Goal: Task Accomplishment & Management: Use online tool/utility

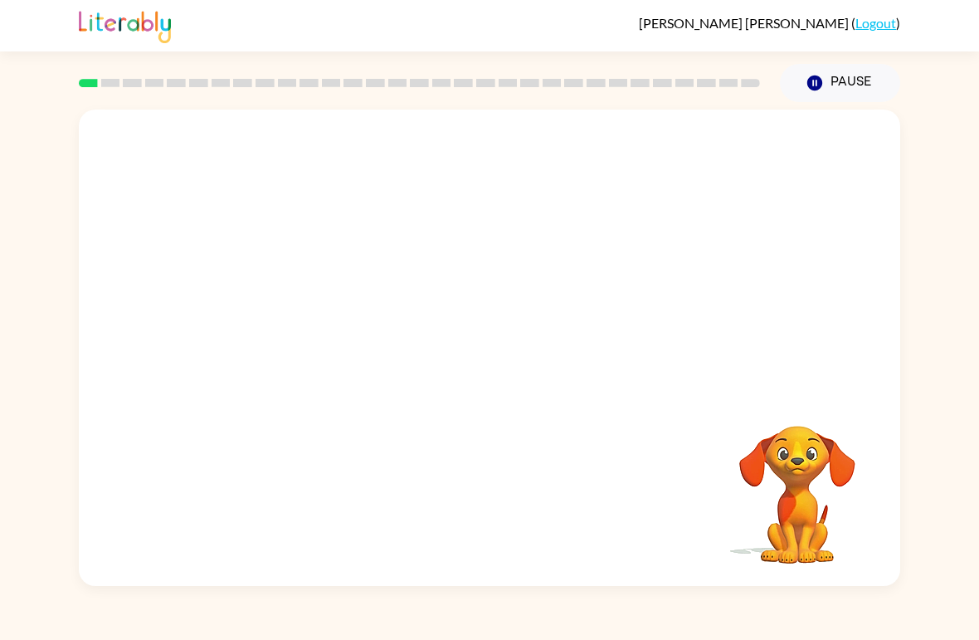
click at [832, 441] on video "Your browser must support playing .mp4 files to use Literably. Please try using…" at bounding box center [798, 483] width 166 height 166
click at [277, 330] on video "Your browser must support playing .mp4 files to use Literably. Please try using…" at bounding box center [490, 250] width 822 height 281
click at [308, 309] on video "Your browser must support playing .mp4 files to use Literably. Please try using…" at bounding box center [490, 250] width 822 height 281
click at [495, 374] on button "button" at bounding box center [490, 356] width 106 height 61
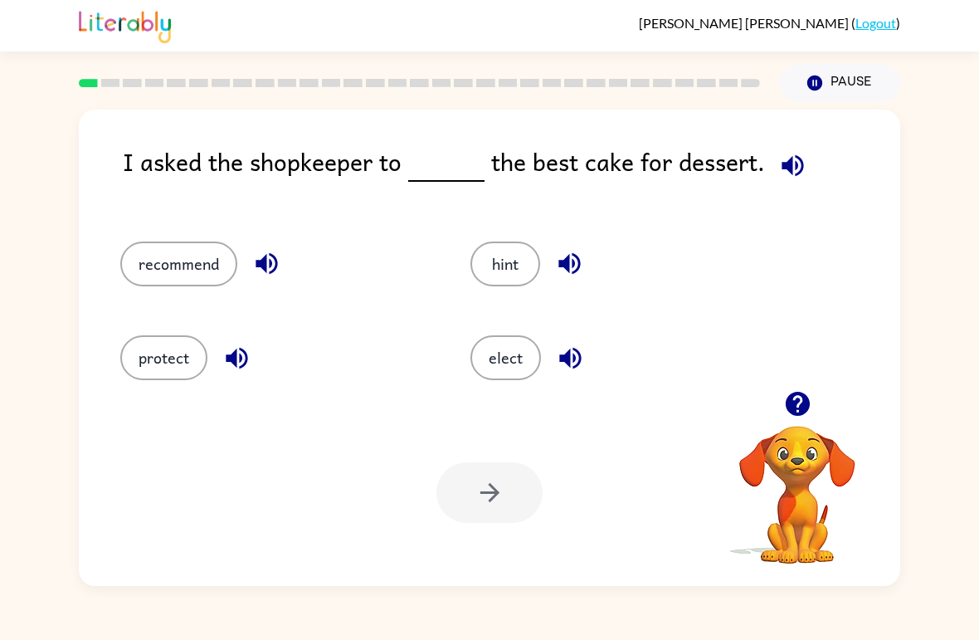
click at [501, 348] on button "elect" at bounding box center [506, 357] width 71 height 45
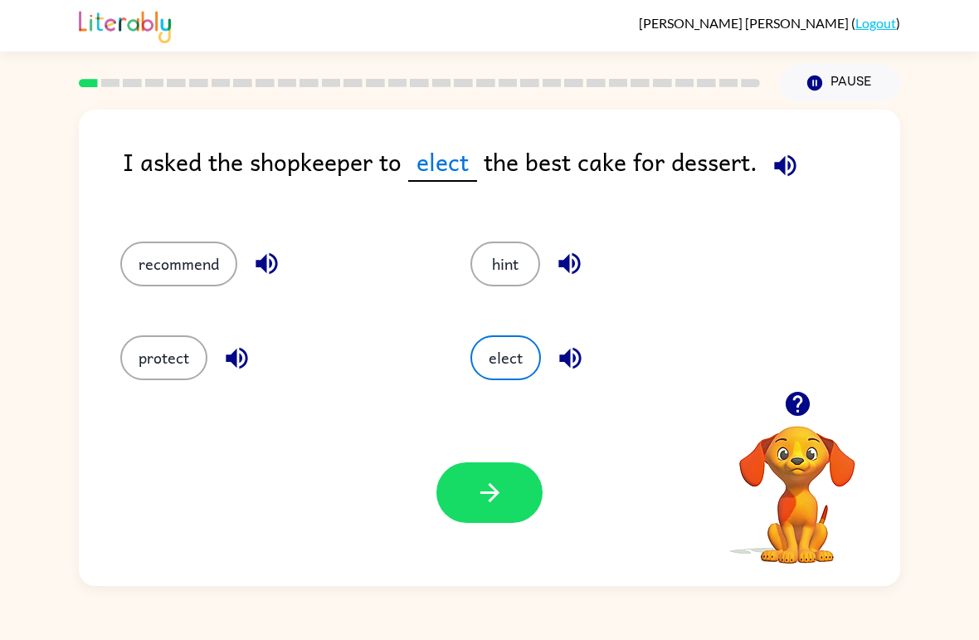
click at [501, 348] on button "elect" at bounding box center [506, 357] width 71 height 45
click at [483, 497] on icon "button" at bounding box center [490, 492] width 29 height 29
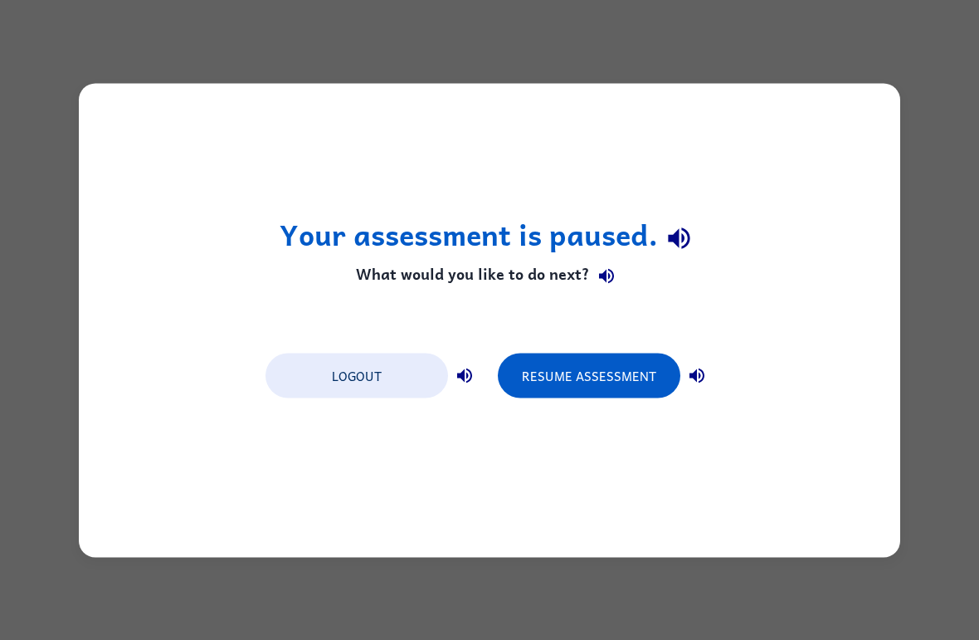
click at [50, 442] on div "Your assessment is paused. What would you like to do next? Logout Resume Assess…" at bounding box center [489, 320] width 979 height 640
click at [950, 385] on div "Your assessment is paused. What would you like to do next? Logout Resume Assess…" at bounding box center [489, 320] width 979 height 640
click at [942, 354] on div "Your assessment is paused. What would you like to do next? Logout Resume Assess…" at bounding box center [489, 320] width 979 height 640
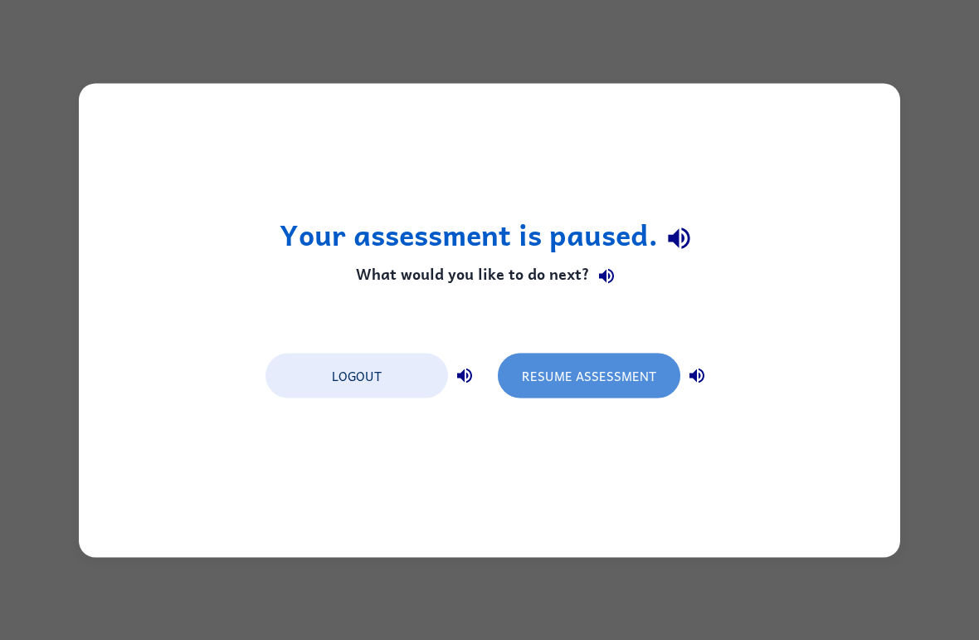
click at [632, 368] on button "Resume Assessment" at bounding box center [589, 375] width 183 height 45
click at [644, 354] on button "Resume Assessment" at bounding box center [589, 375] width 183 height 45
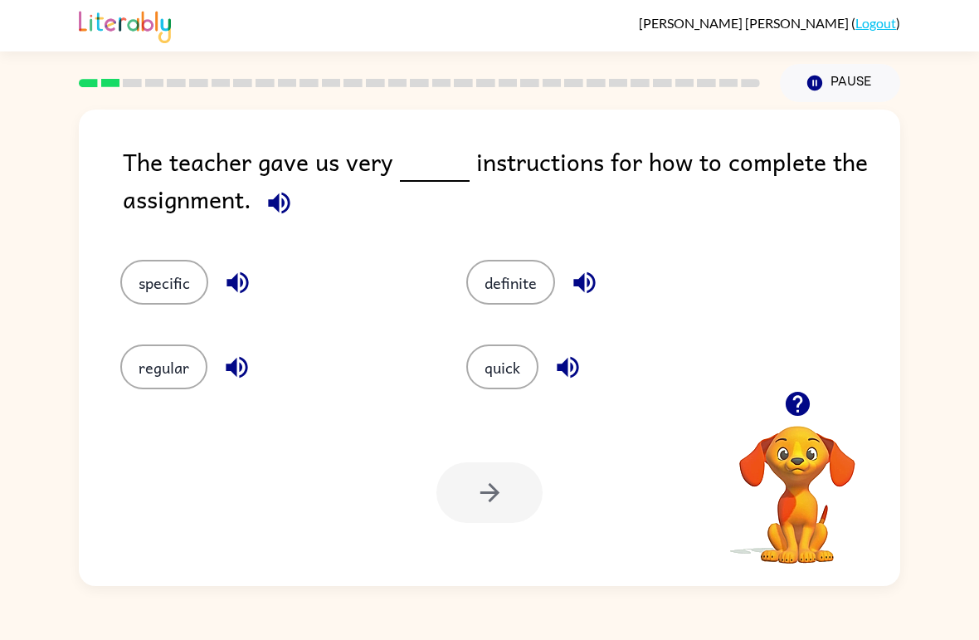
click at [173, 286] on button "specific" at bounding box center [164, 282] width 88 height 45
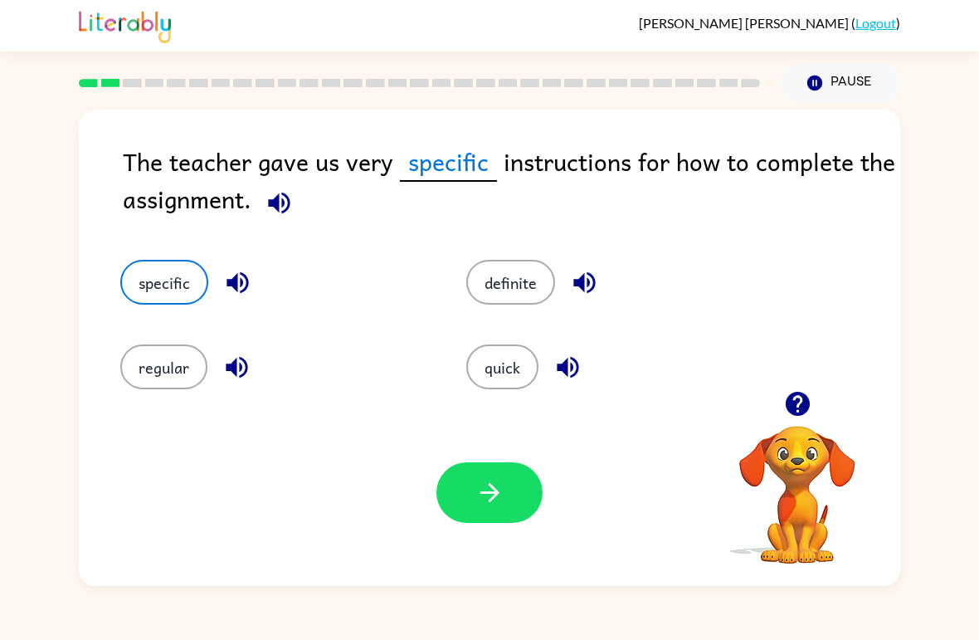
click at [481, 504] on icon "button" at bounding box center [490, 492] width 29 height 29
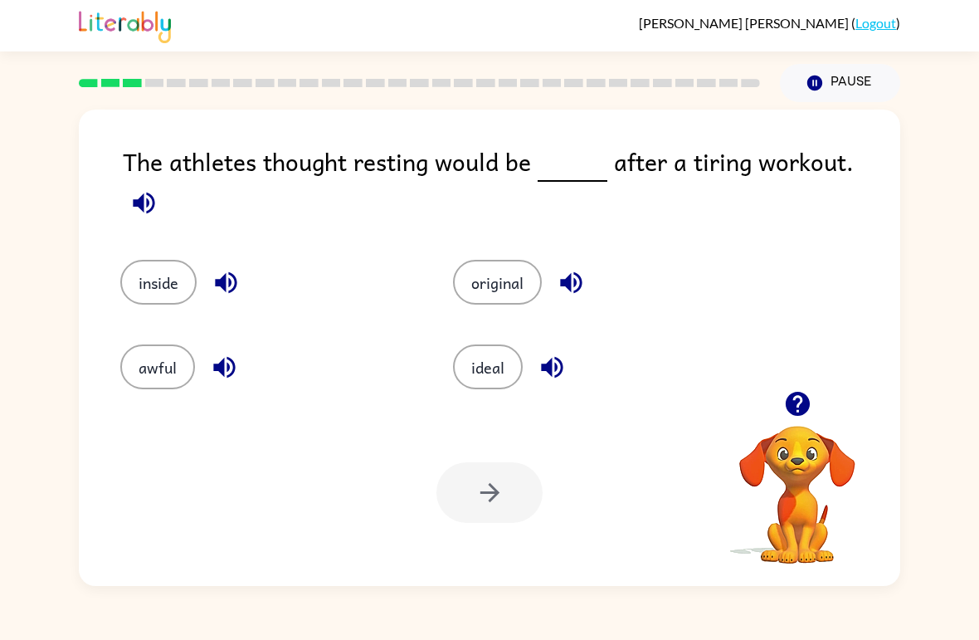
click at [480, 271] on button "original" at bounding box center [497, 282] width 89 height 45
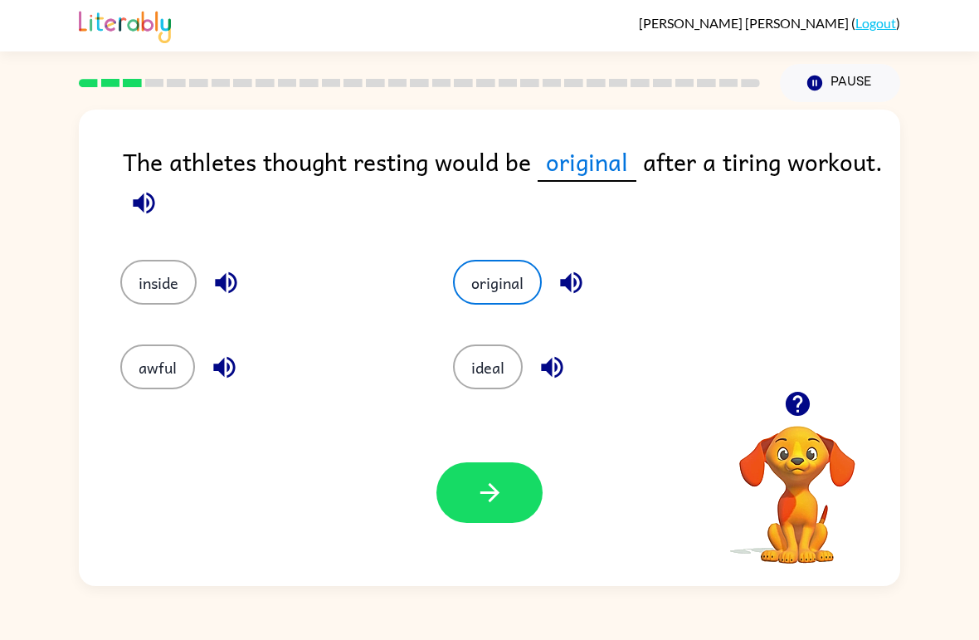
click at [802, 380] on div "inside original awful ideal" at bounding box center [489, 313] width 788 height 156
click at [801, 379] on div "inside original awful ideal" at bounding box center [489, 313] width 788 height 156
click at [802, 407] on icon "button" at bounding box center [797, 404] width 24 height 24
click at [789, 399] on icon "button" at bounding box center [797, 404] width 24 height 24
click at [3, 114] on div "The athletes thought resting would be original after a tiring workout. inside o…" at bounding box center [489, 344] width 979 height 484
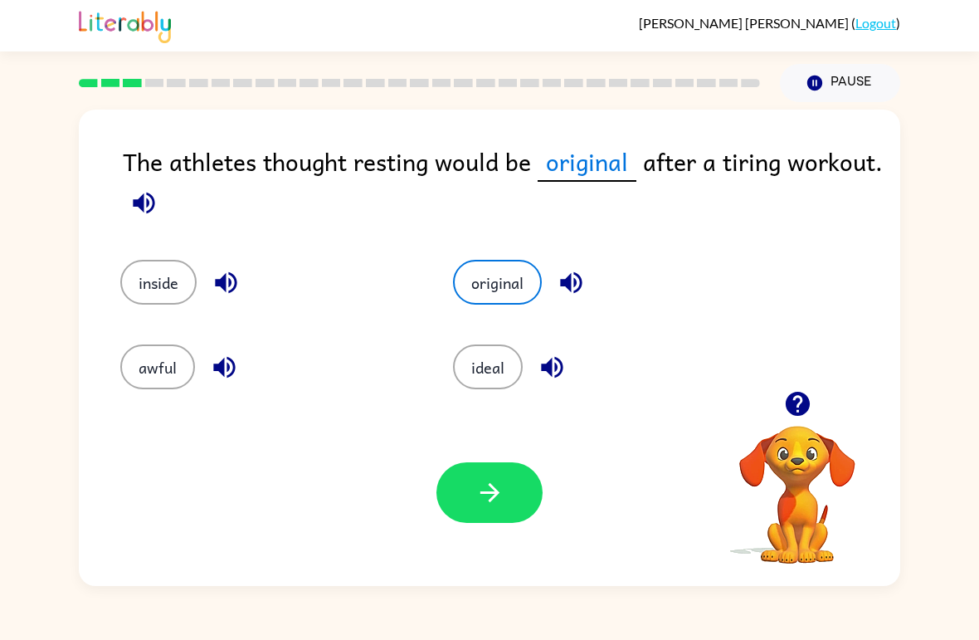
click at [800, 403] on icon "button" at bounding box center [797, 403] width 29 height 29
click at [808, 449] on video "Your browser must support playing .mp4 files to use Literably. Please try using…" at bounding box center [798, 483] width 166 height 166
click at [822, 522] on video "Your browser must support playing .mp4 files to use Literably. Please try using…" at bounding box center [798, 483] width 166 height 166
click at [490, 368] on button "ideal" at bounding box center [488, 366] width 70 height 45
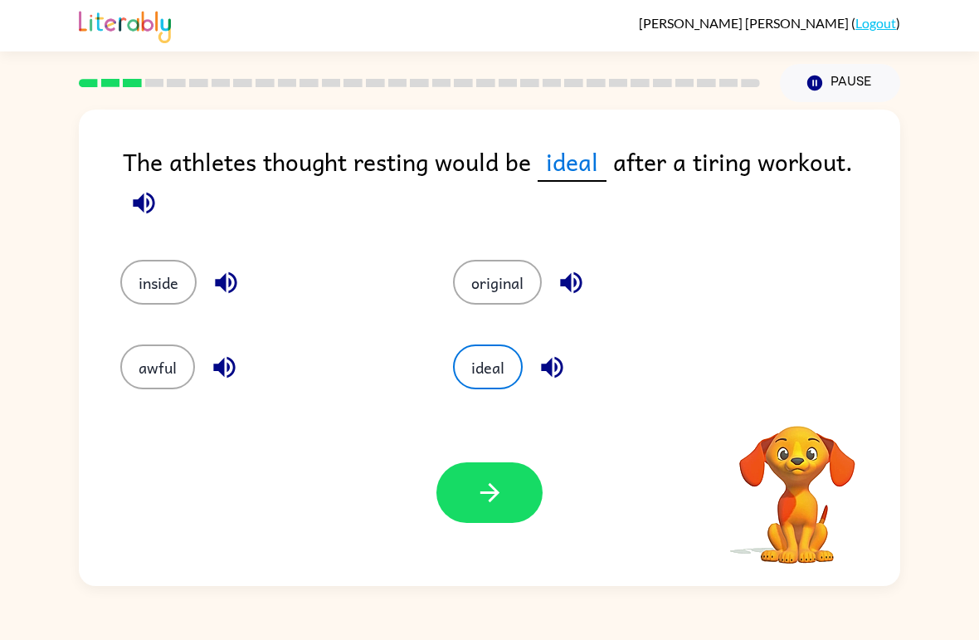
click at [494, 520] on button "button" at bounding box center [490, 492] width 106 height 61
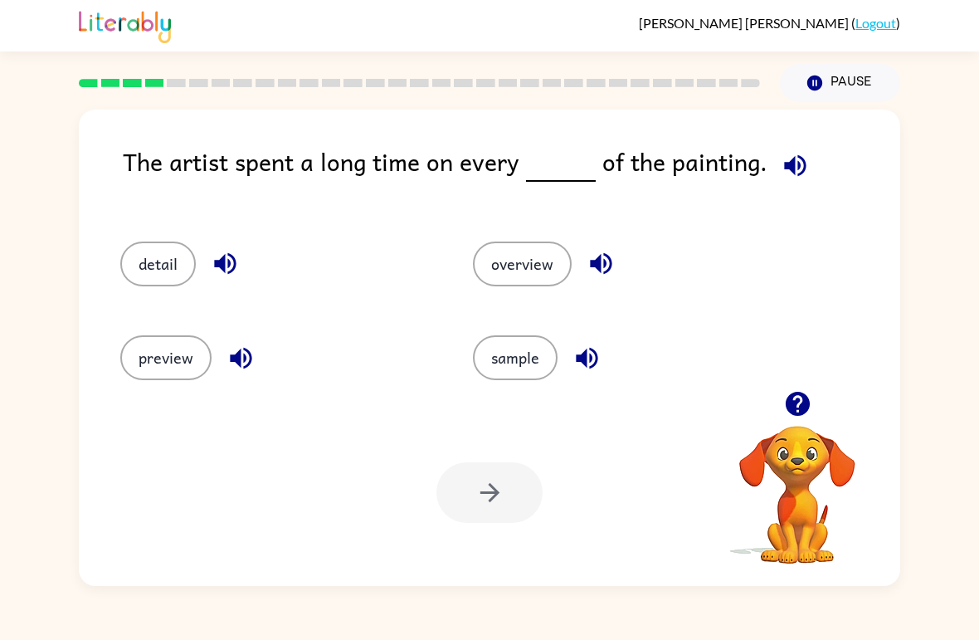
click at [795, 412] on icon "button" at bounding box center [797, 404] width 24 height 24
click at [805, 418] on icon "button" at bounding box center [797, 403] width 29 height 29
click at [842, 484] on video "Your browser must support playing .mp4 files to use Literably. Please try using…" at bounding box center [798, 483] width 166 height 166
click at [813, 524] on video "Your browser must support playing .mp4 files to use Literably. Please try using…" at bounding box center [798, 483] width 166 height 166
click at [783, 177] on icon "button" at bounding box center [795, 165] width 29 height 29
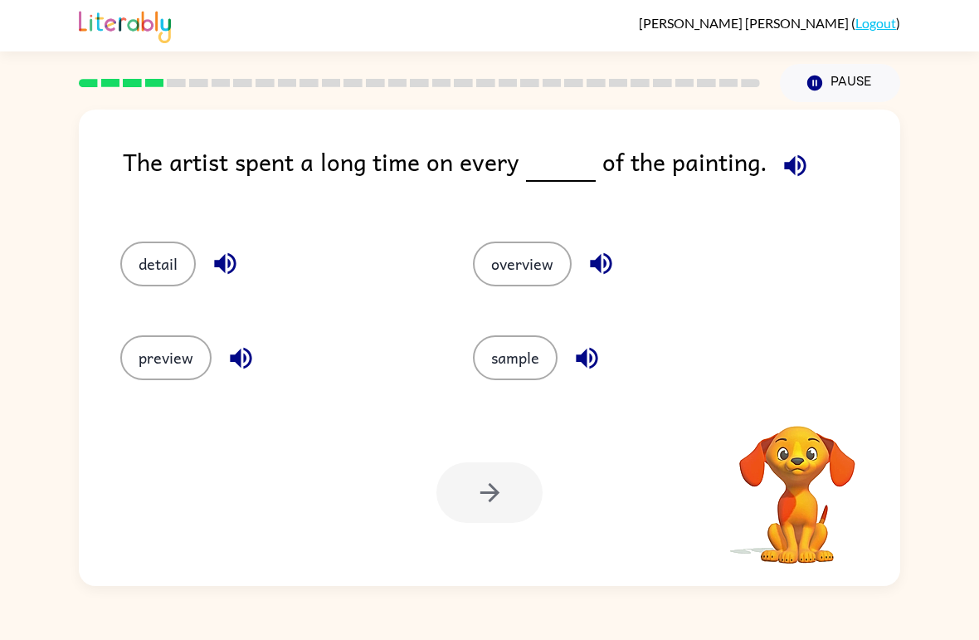
click at [781, 157] on icon "button" at bounding box center [795, 165] width 29 height 29
click at [160, 242] on button "detail" at bounding box center [158, 264] width 76 height 45
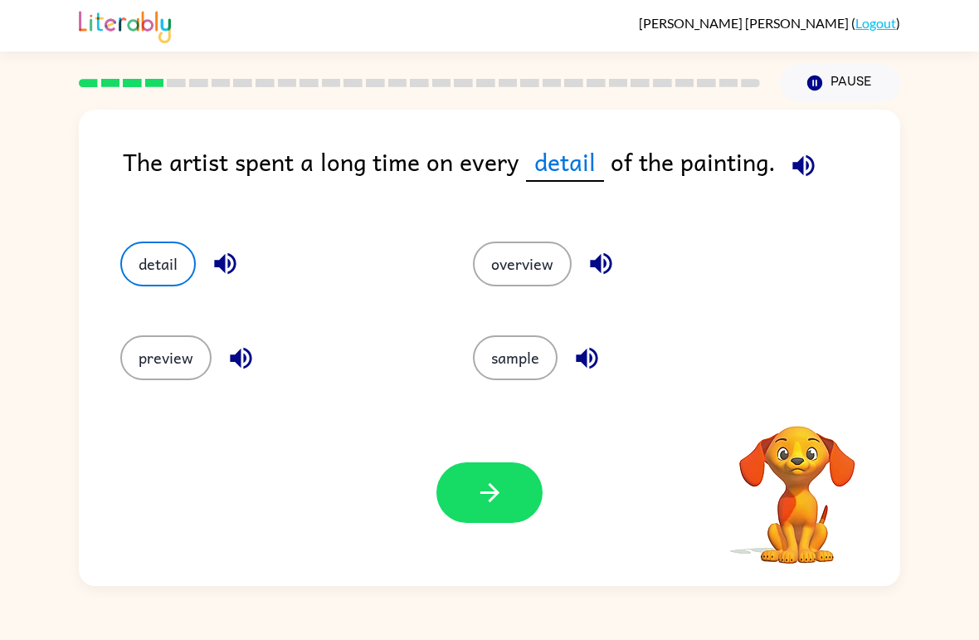
click at [498, 496] on icon "button" at bounding box center [490, 492] width 29 height 29
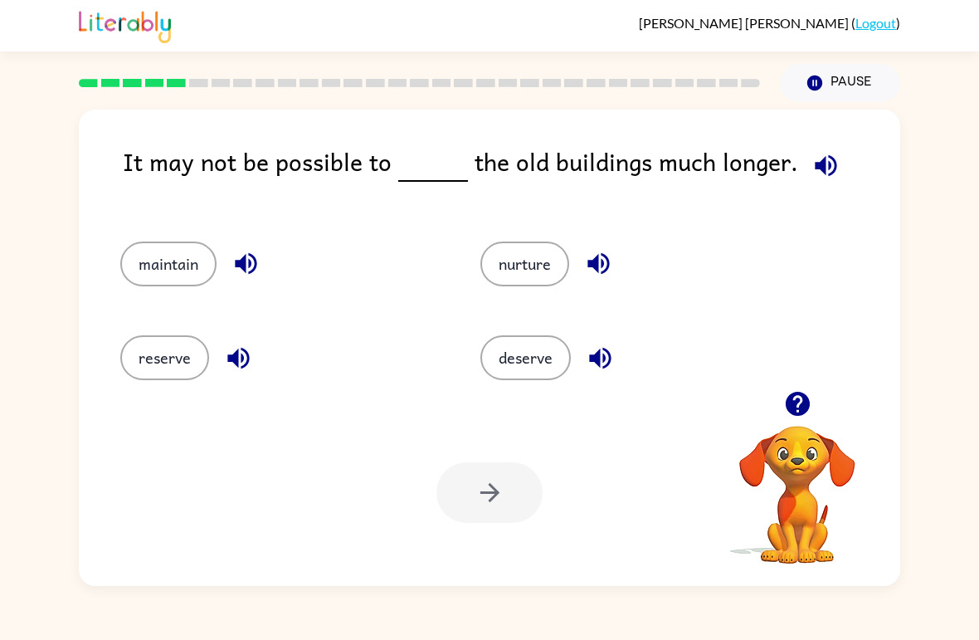
click at [823, 169] on icon "button" at bounding box center [826, 165] width 29 height 29
click at [164, 363] on button "reserve" at bounding box center [164, 357] width 89 height 45
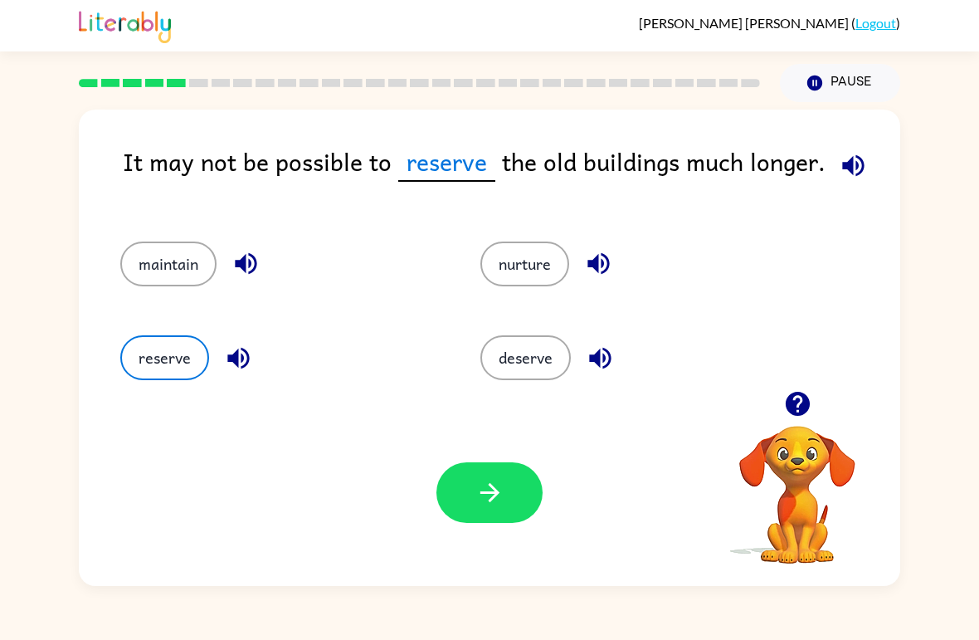
click at [856, 154] on icon "button" at bounding box center [853, 165] width 29 height 29
click at [442, 155] on span "reserve" at bounding box center [446, 162] width 97 height 39
click at [506, 252] on button "nurture" at bounding box center [525, 264] width 89 height 45
click at [583, 334] on div "deserve" at bounding box center [629, 351] width 360 height 94
click at [536, 348] on button "deserve" at bounding box center [526, 357] width 90 height 45
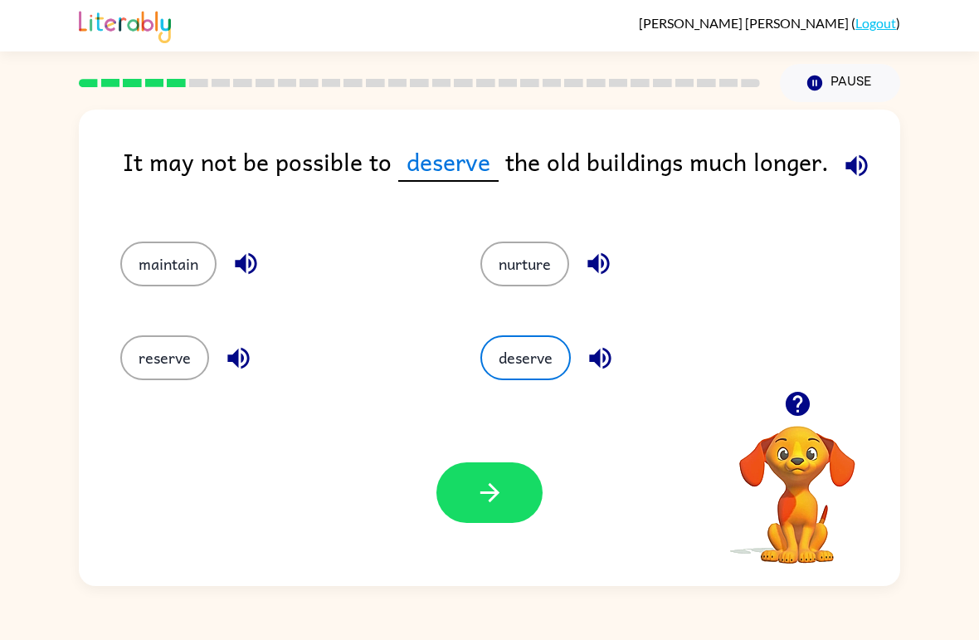
click at [514, 521] on button "button" at bounding box center [490, 492] width 106 height 61
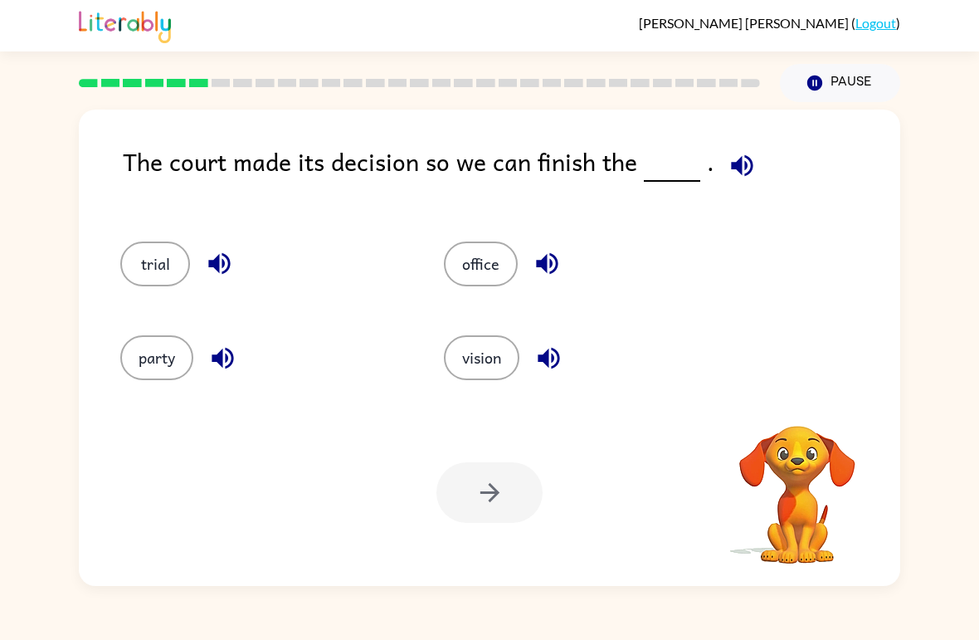
click at [505, 479] on div at bounding box center [490, 492] width 106 height 61
click at [824, 334] on div "trial office party vision" at bounding box center [489, 304] width 788 height 174
click at [803, 395] on icon "button" at bounding box center [797, 404] width 24 height 24
click at [731, 170] on icon "button" at bounding box center [742, 165] width 22 height 22
click at [756, 164] on button "button" at bounding box center [742, 165] width 42 height 42
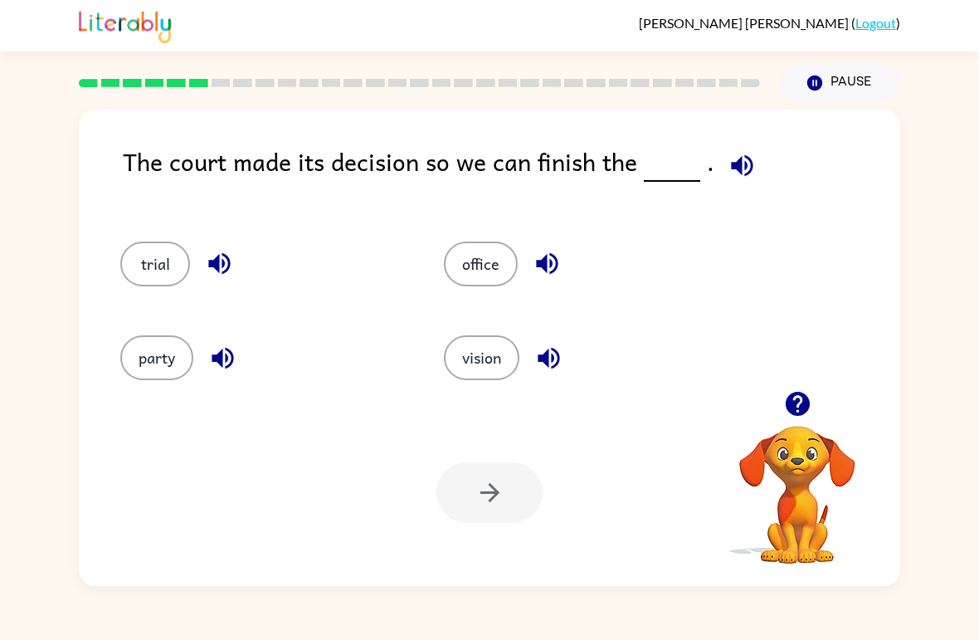
click at [780, 183] on div "The court made its decision so we can finish the ." at bounding box center [512, 176] width 778 height 66
click at [741, 173] on icon "button" at bounding box center [742, 165] width 22 height 22
click at [481, 235] on div "office" at bounding box center [574, 257] width 324 height 94
click at [475, 264] on button "office" at bounding box center [481, 264] width 74 height 45
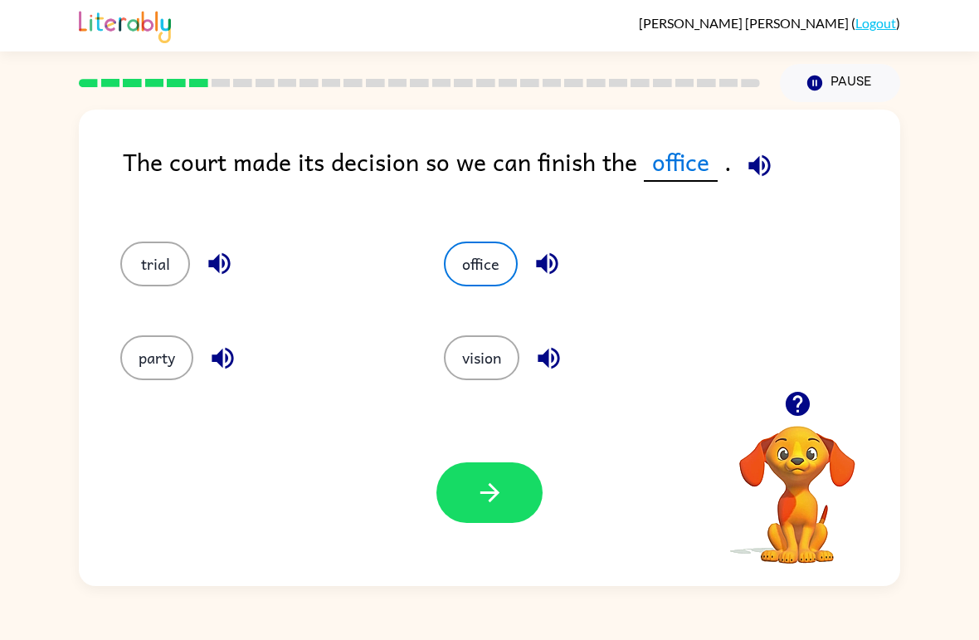
click at [463, 514] on button "button" at bounding box center [490, 492] width 106 height 61
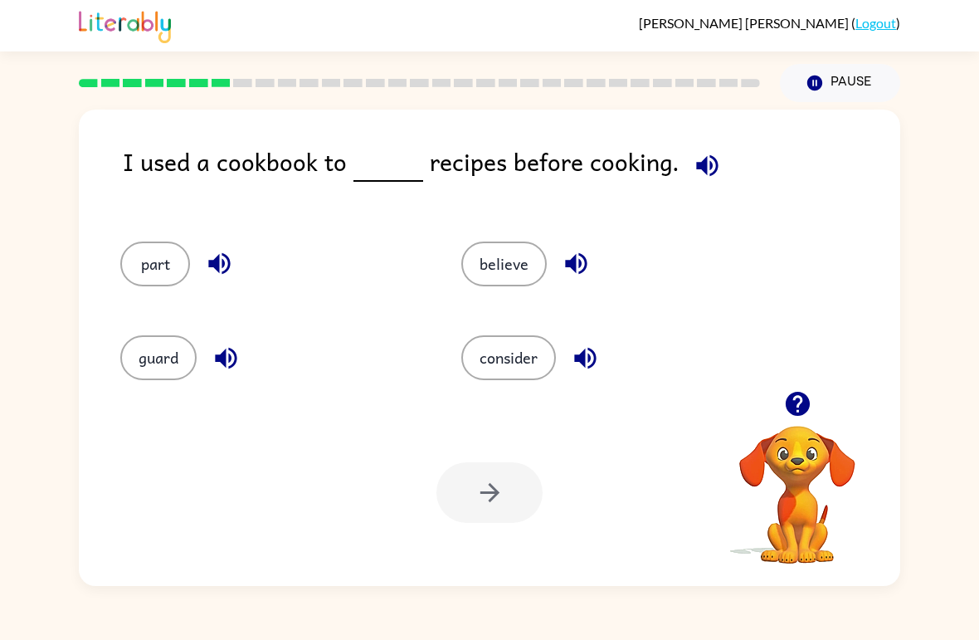
click at [528, 347] on button "consider" at bounding box center [508, 357] width 95 height 45
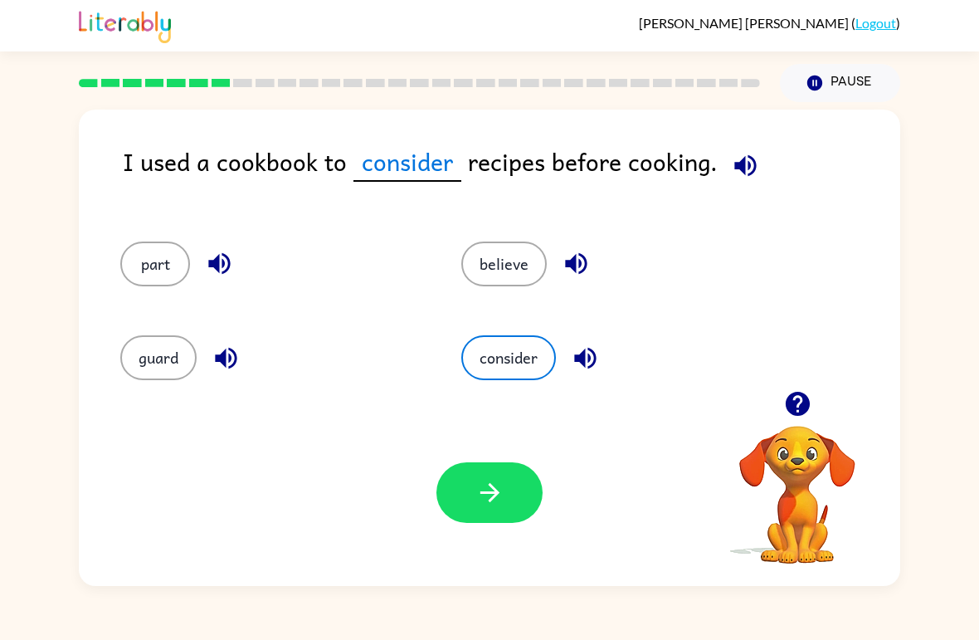
click at [123, 354] on button "guard" at bounding box center [158, 357] width 76 height 45
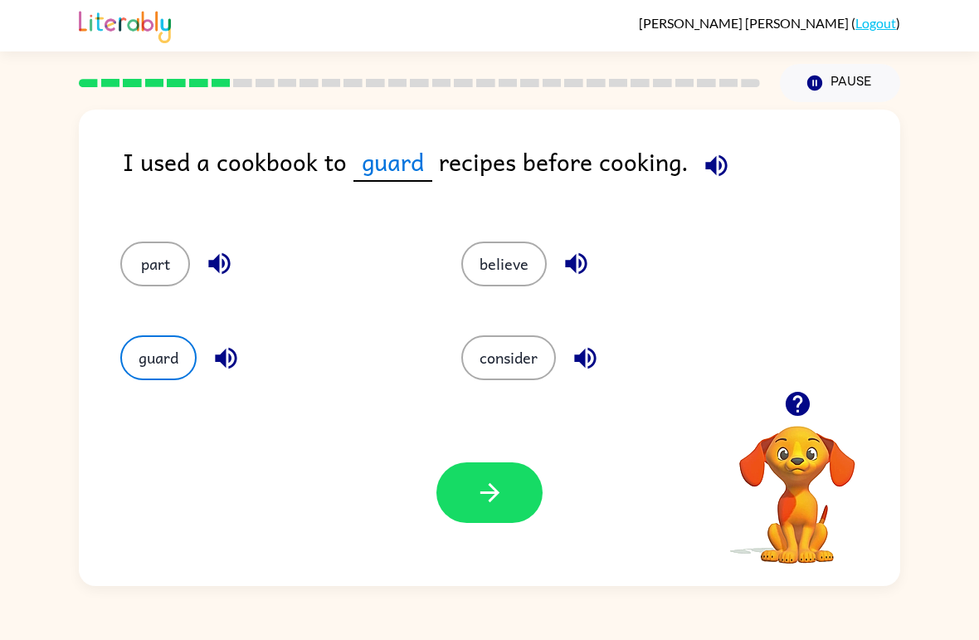
click at [528, 373] on button "consider" at bounding box center [508, 357] width 95 height 45
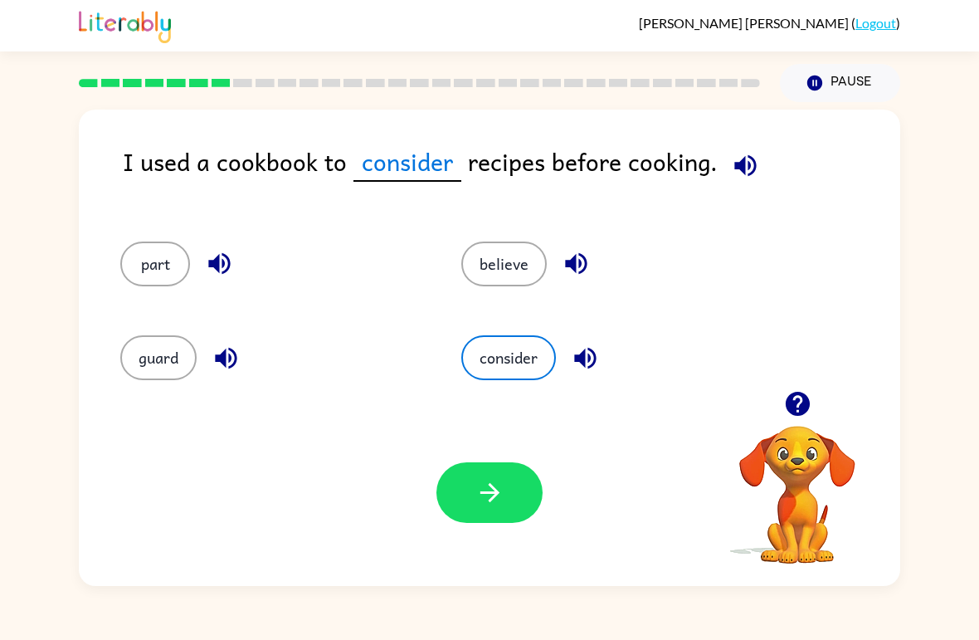
click at [163, 357] on button "guard" at bounding box center [158, 357] width 76 height 45
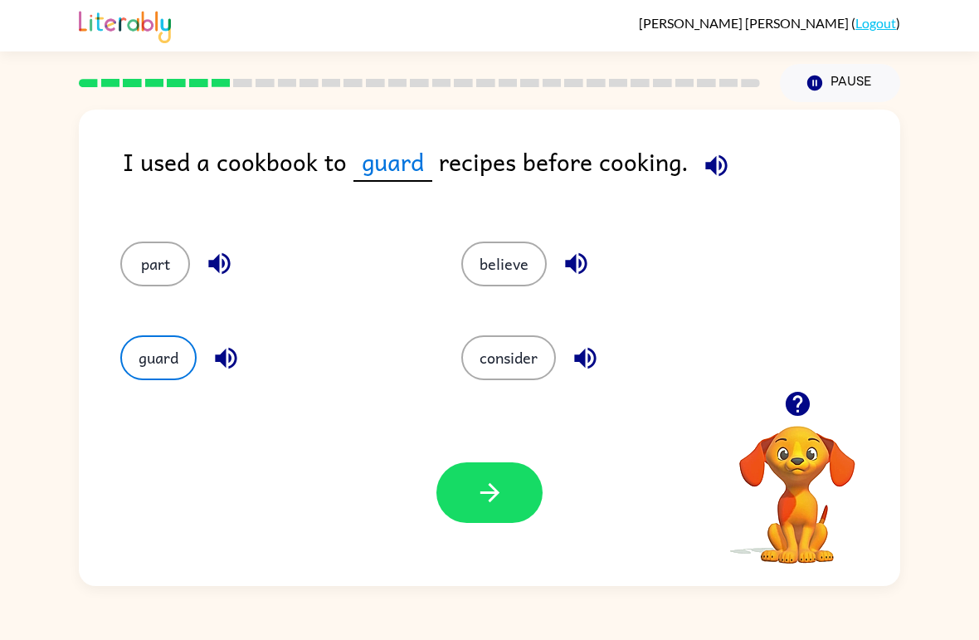
click at [510, 368] on button "consider" at bounding box center [508, 357] width 95 height 45
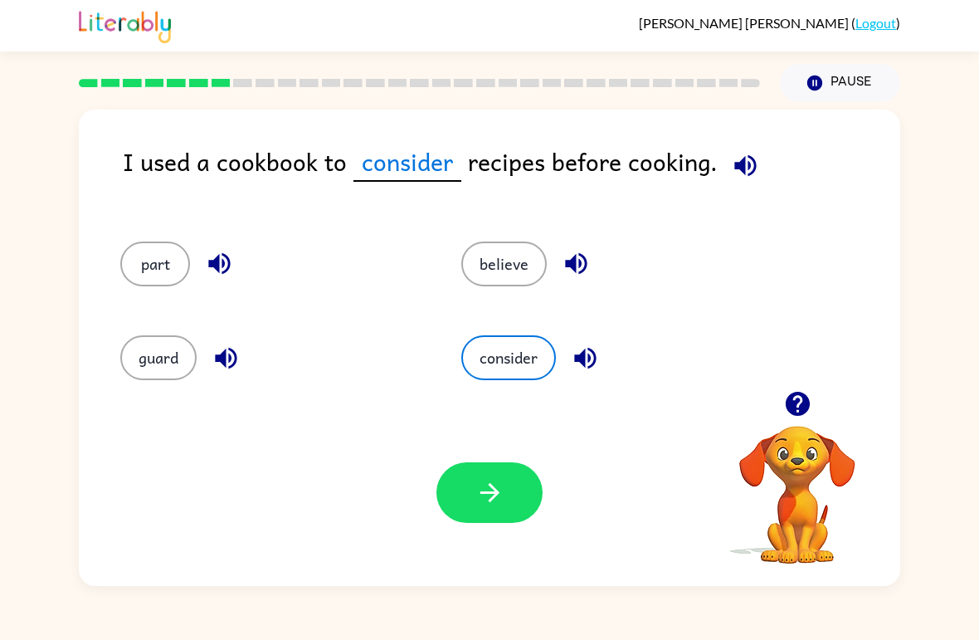
click at [497, 523] on button "button" at bounding box center [490, 492] width 106 height 61
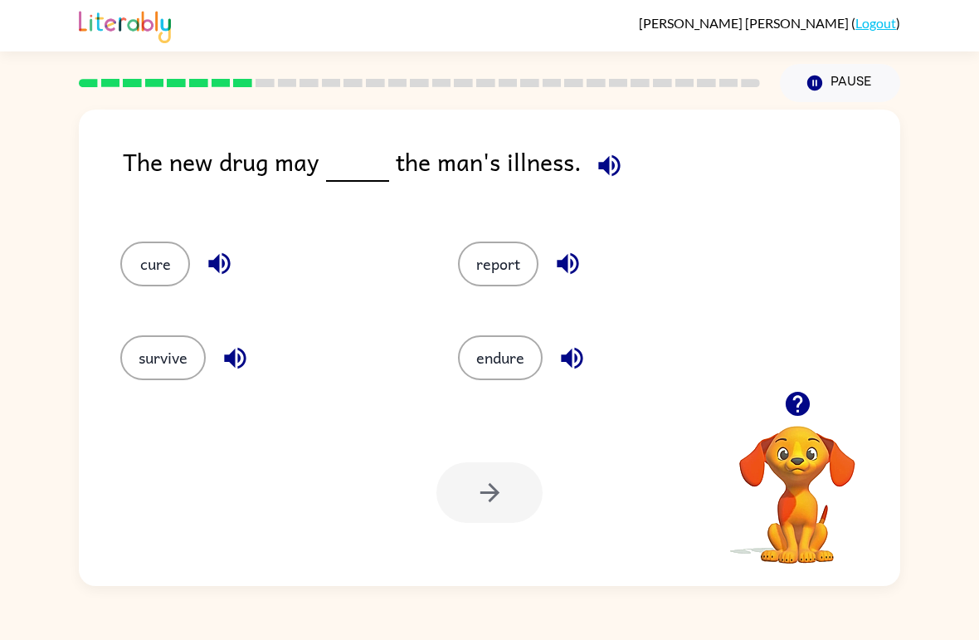
click at [606, 165] on icon "button" at bounding box center [609, 165] width 29 height 29
click at [625, 166] on button "button" at bounding box center [609, 165] width 42 height 42
click at [140, 257] on button "cure" at bounding box center [155, 264] width 70 height 45
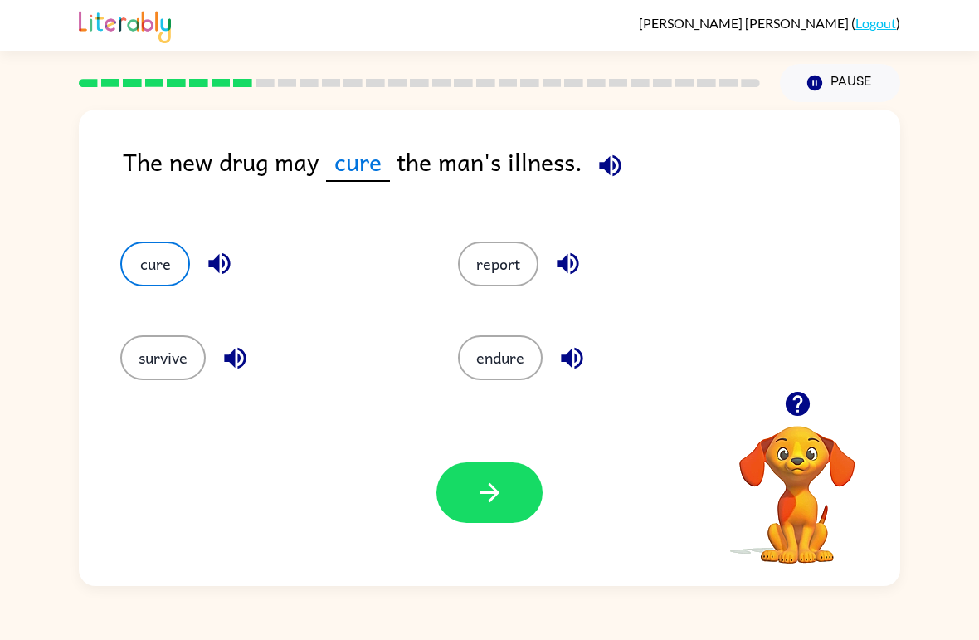
click at [472, 477] on button "button" at bounding box center [490, 492] width 106 height 61
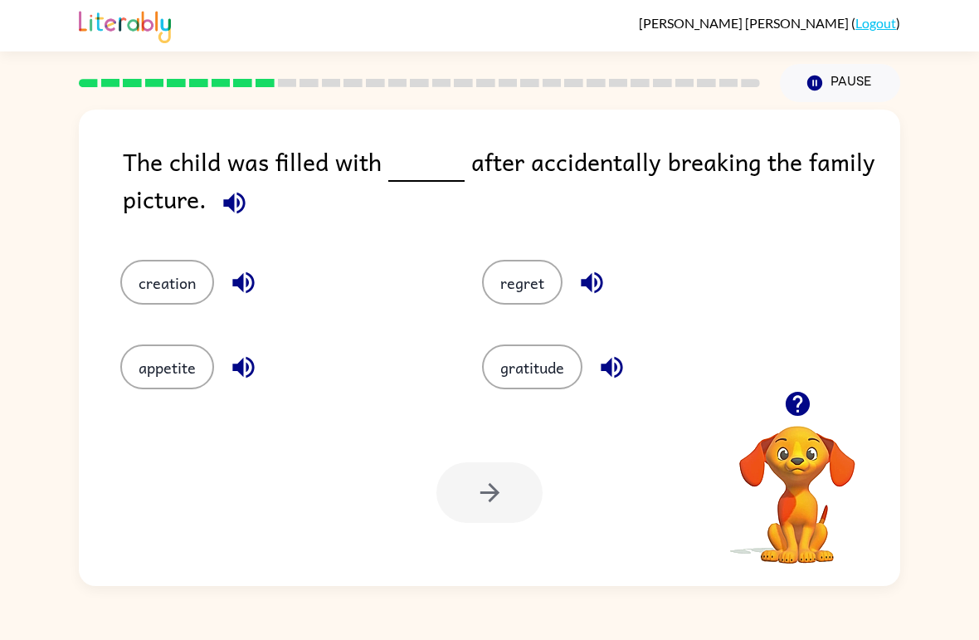
click at [268, 197] on div "The child was filled with after accidentally breaking the family picture." at bounding box center [512, 185] width 778 height 84
click at [230, 205] on icon "button" at bounding box center [234, 203] width 22 height 22
click at [229, 220] on button "button" at bounding box center [234, 203] width 42 height 42
click at [231, 211] on icon "button" at bounding box center [234, 203] width 22 height 22
click at [220, 203] on icon "button" at bounding box center [234, 202] width 29 height 29
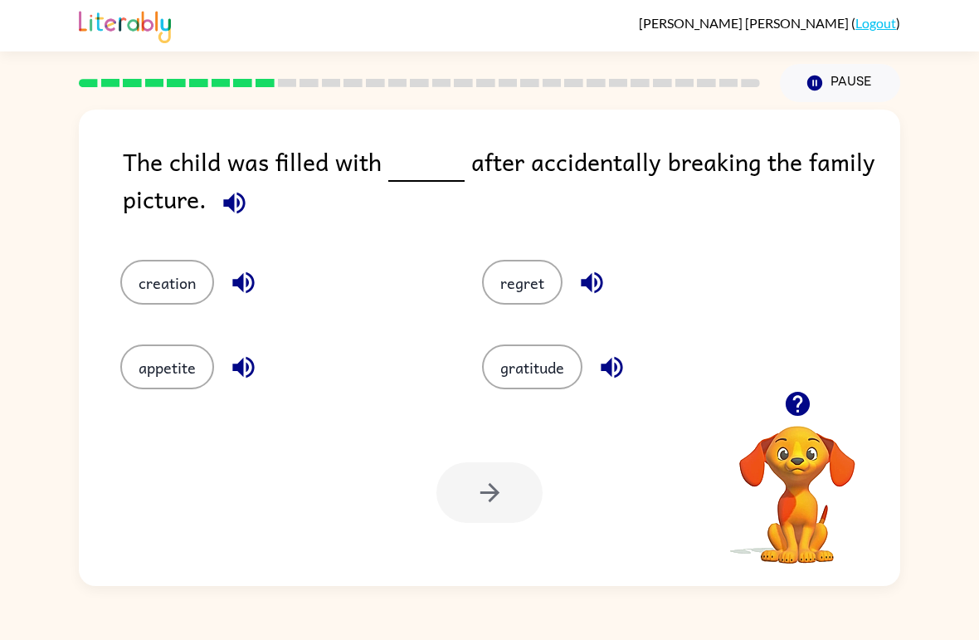
click at [225, 210] on icon "button" at bounding box center [234, 202] width 29 height 29
click at [606, 266] on div "regret" at bounding box center [644, 282] width 324 height 45
click at [606, 281] on icon "button" at bounding box center [592, 282] width 29 height 29
click at [632, 363] on button "button" at bounding box center [612, 367] width 42 height 42
click at [260, 359] on button "button" at bounding box center [243, 367] width 42 height 42
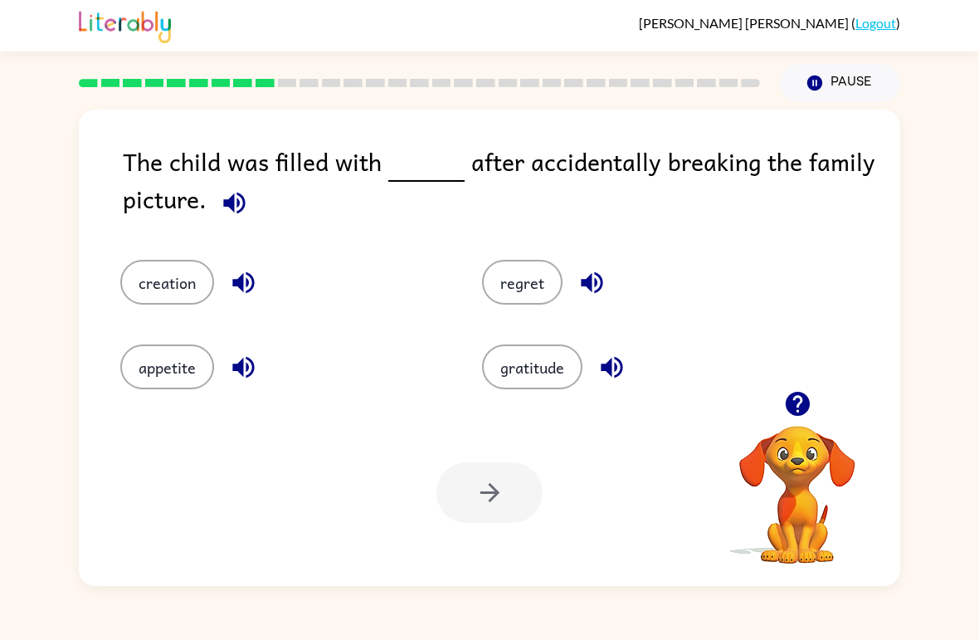
click at [248, 284] on icon "button" at bounding box center [243, 283] width 22 height 22
click at [521, 354] on button "gratitude" at bounding box center [532, 366] width 100 height 45
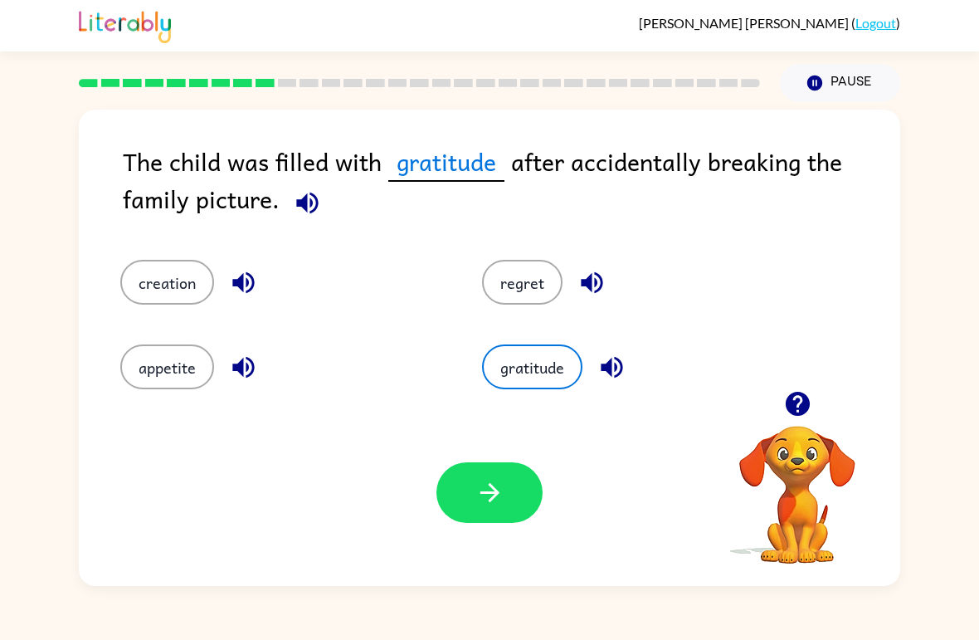
click at [495, 499] on icon "button" at bounding box center [490, 492] width 29 height 29
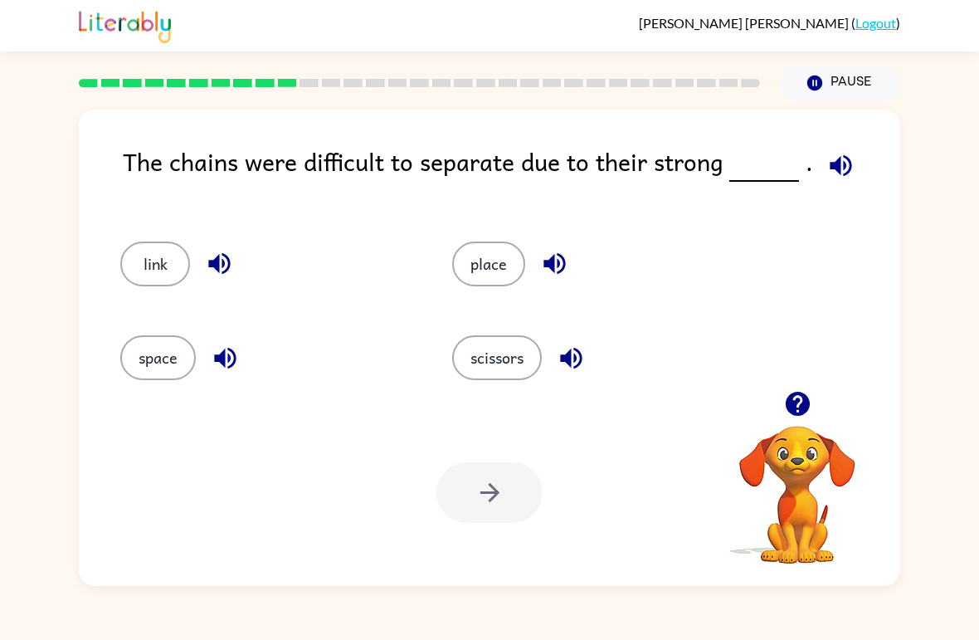
click at [835, 159] on icon "button" at bounding box center [841, 165] width 22 height 22
click at [622, 334] on div "scissors" at bounding box center [587, 351] width 332 height 94
click at [576, 368] on icon "button" at bounding box center [571, 358] width 22 height 22
click at [571, 252] on button "button" at bounding box center [555, 263] width 42 height 42
click at [225, 348] on icon "button" at bounding box center [225, 358] width 29 height 29
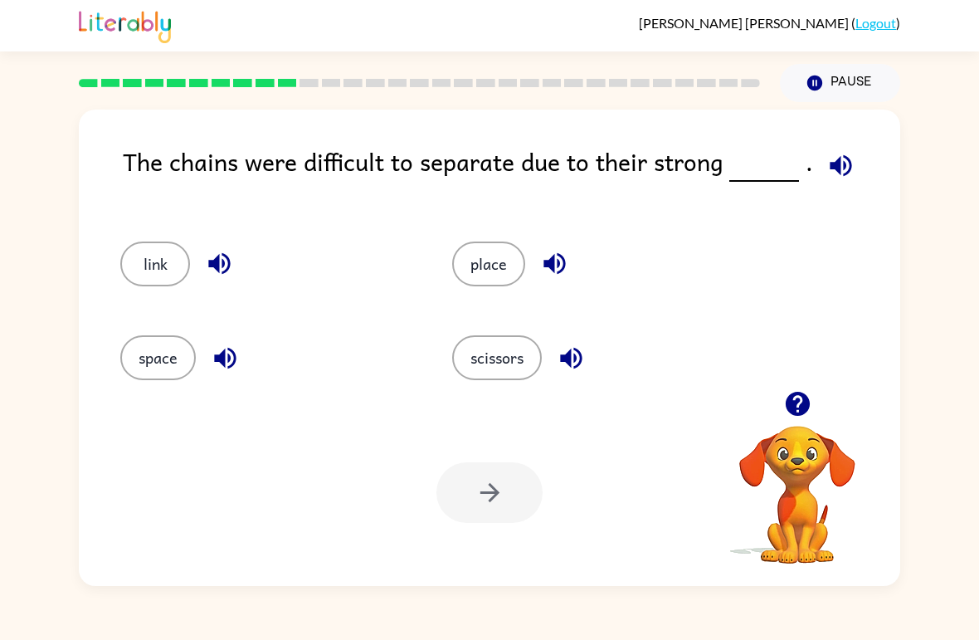
click at [229, 261] on icon "button" at bounding box center [219, 264] width 22 height 22
click at [514, 355] on button "scissors" at bounding box center [497, 357] width 90 height 45
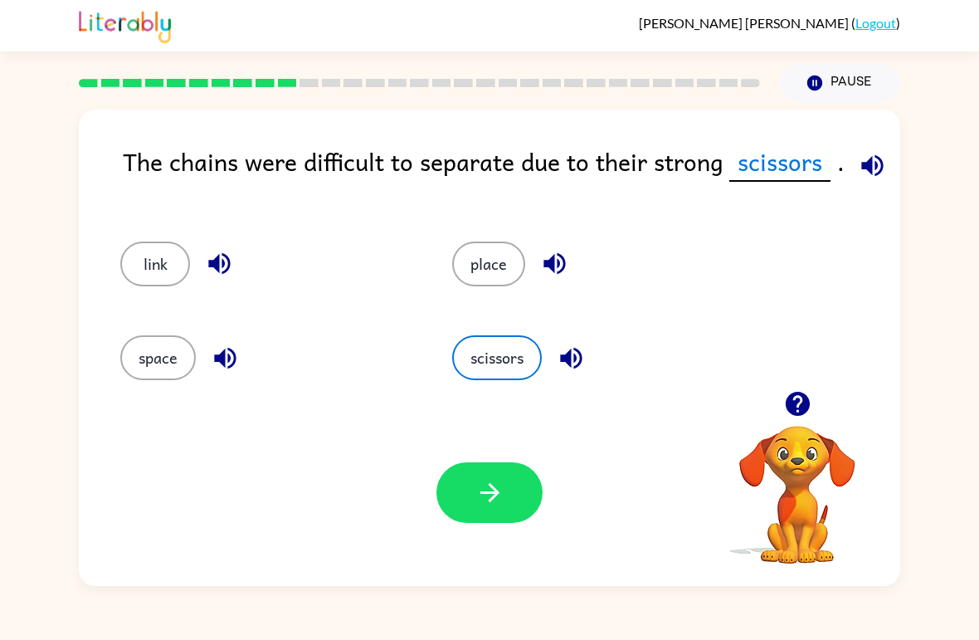
click at [511, 510] on button "button" at bounding box center [490, 492] width 106 height 61
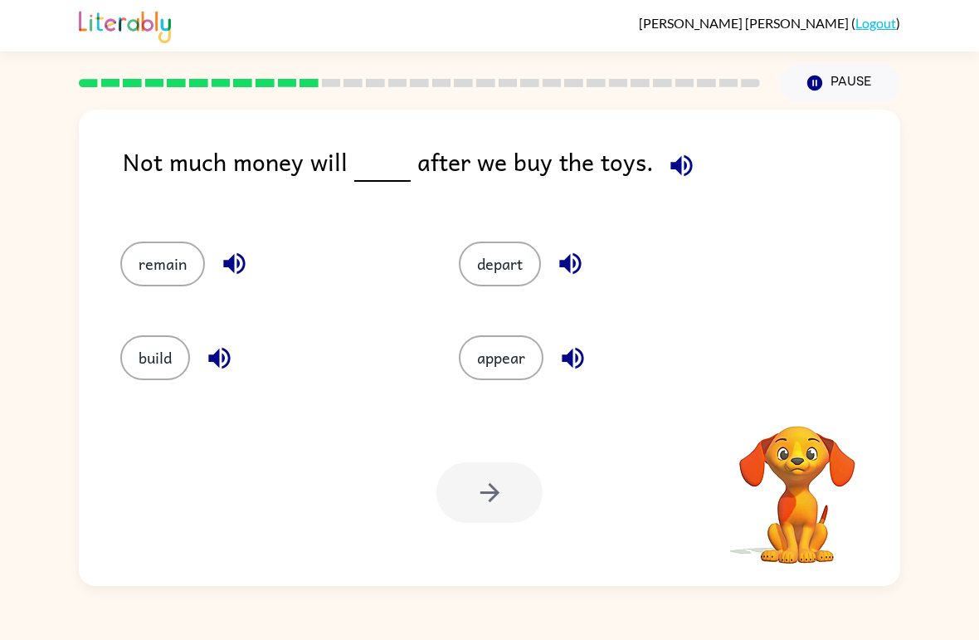
click at [667, 165] on icon "button" at bounding box center [681, 165] width 29 height 29
click at [674, 174] on icon "button" at bounding box center [682, 165] width 22 height 22
click at [573, 339] on button "button" at bounding box center [573, 358] width 42 height 42
click at [581, 252] on icon "button" at bounding box center [570, 263] width 29 height 29
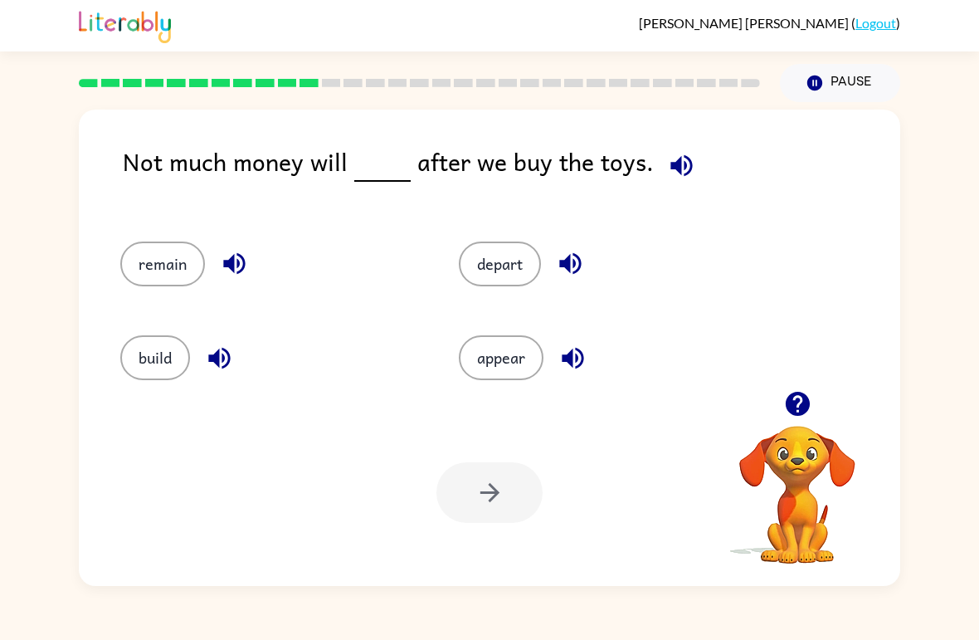
click at [228, 255] on icon "button" at bounding box center [234, 263] width 29 height 29
click at [226, 373] on icon "button" at bounding box center [219, 358] width 29 height 29
click at [193, 245] on button "remain" at bounding box center [162, 264] width 85 height 45
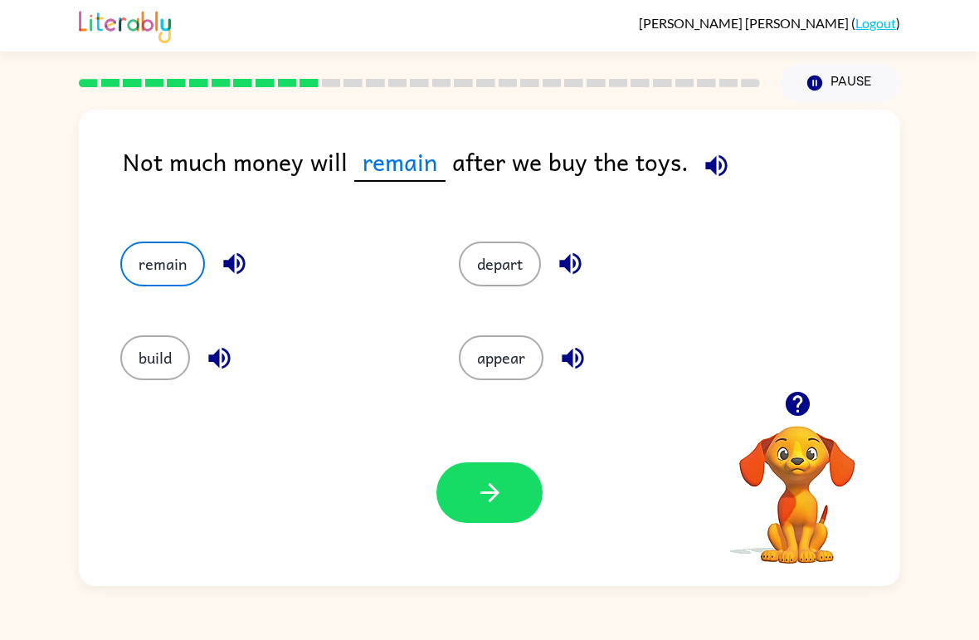
click at [470, 485] on button "button" at bounding box center [490, 492] width 106 height 61
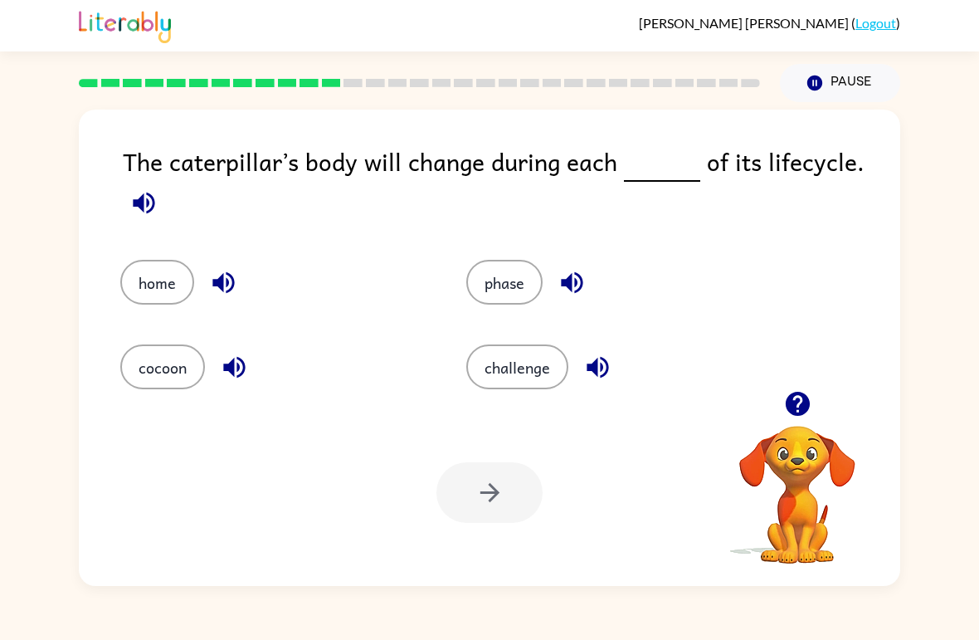
click at [808, 388] on button "button" at bounding box center [798, 404] width 42 height 42
click at [139, 189] on button "button" at bounding box center [144, 203] width 42 height 42
click at [601, 374] on icon "button" at bounding box center [597, 367] width 29 height 29
click at [591, 282] on button "button" at bounding box center [572, 282] width 42 height 42
click at [217, 288] on icon "button" at bounding box center [223, 282] width 29 height 29
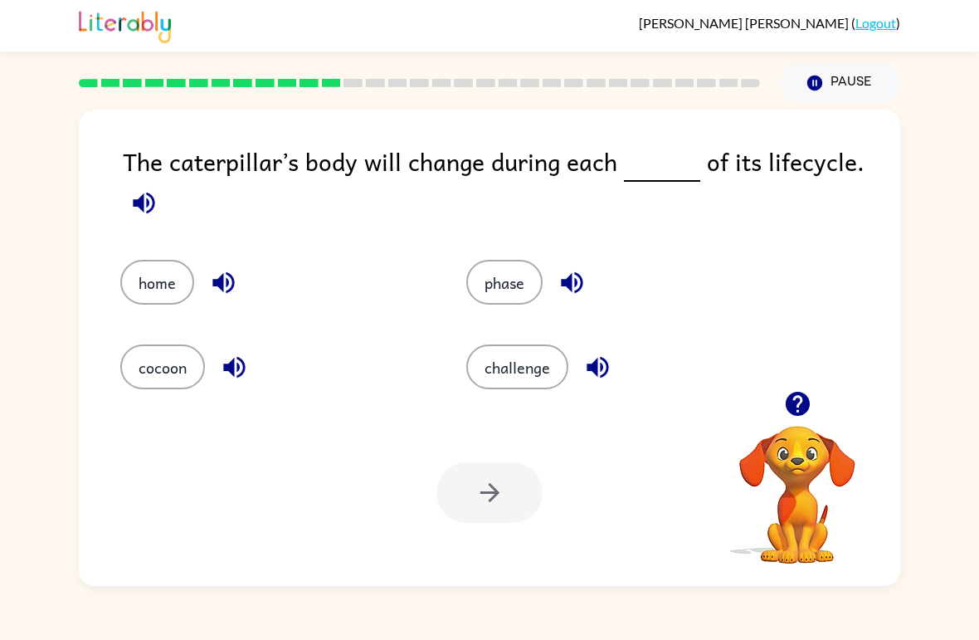
click at [228, 367] on icon "button" at bounding box center [234, 368] width 22 height 22
click at [147, 289] on button "home" at bounding box center [157, 282] width 74 height 45
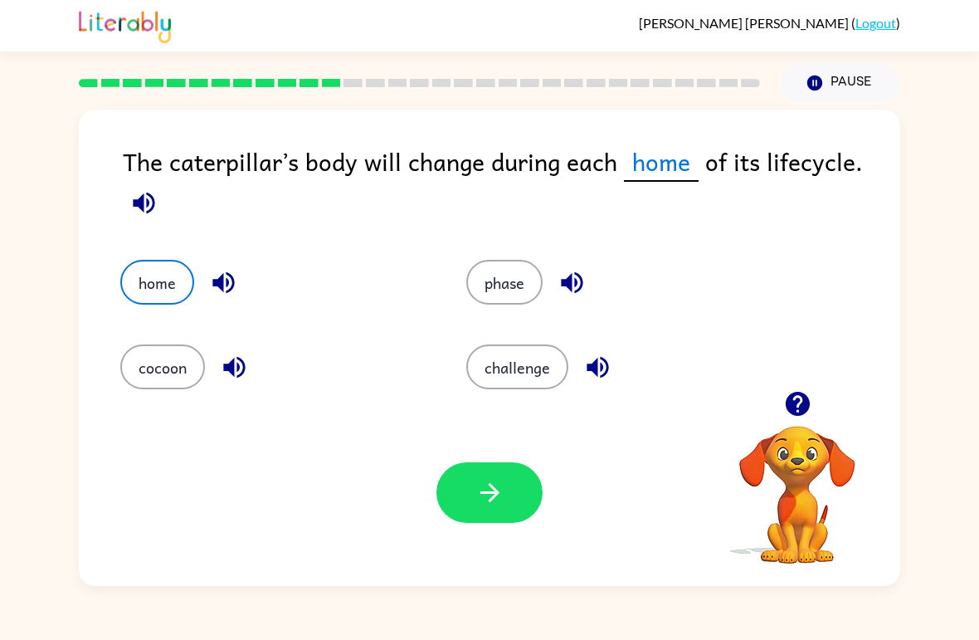
click at [502, 481] on icon "button" at bounding box center [490, 492] width 29 height 29
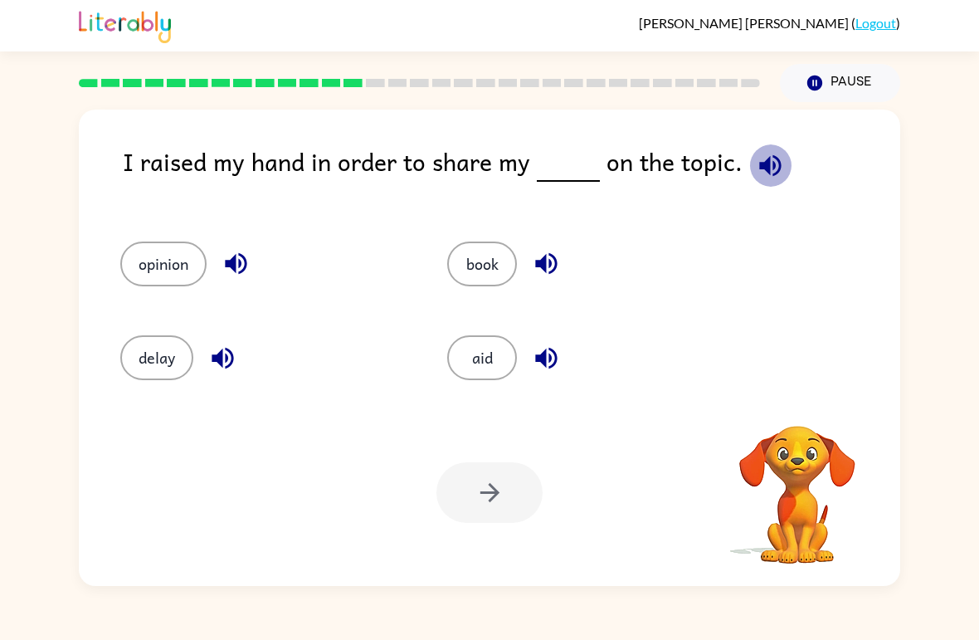
click at [769, 170] on icon "button" at bounding box center [770, 165] width 29 height 29
click at [484, 357] on button "aid" at bounding box center [482, 357] width 70 height 45
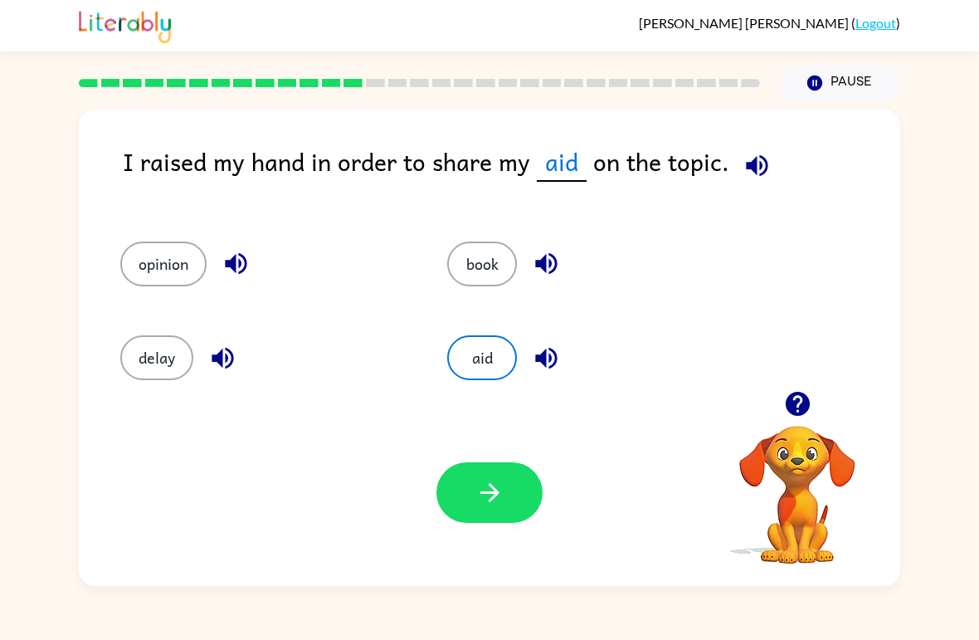
click at [548, 359] on icon "button" at bounding box center [546, 358] width 29 height 29
click at [552, 261] on icon "button" at bounding box center [546, 263] width 29 height 29
click at [503, 258] on button "book" at bounding box center [482, 264] width 70 height 45
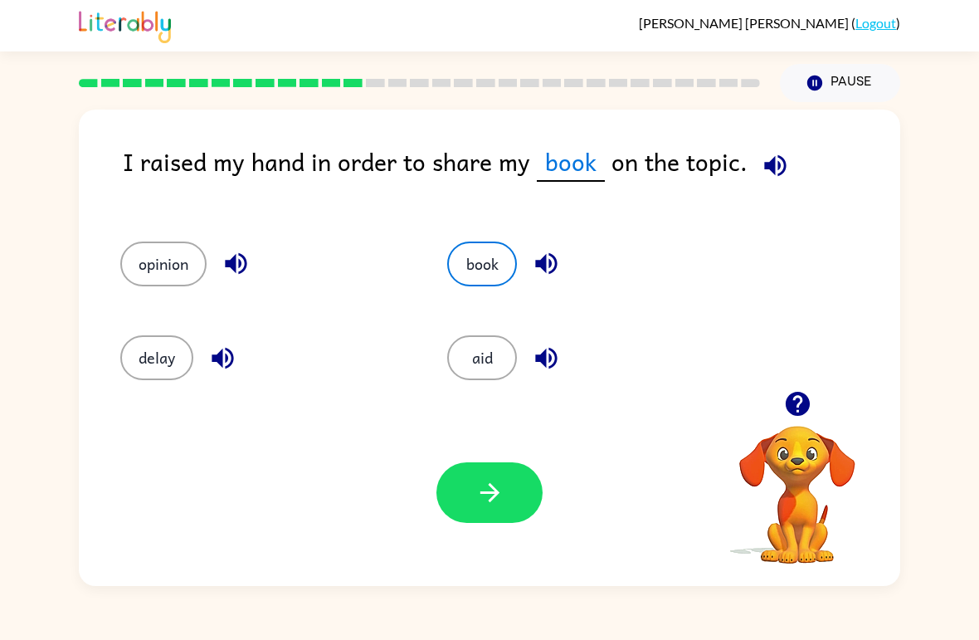
click at [497, 483] on icon "button" at bounding box center [490, 492] width 29 height 29
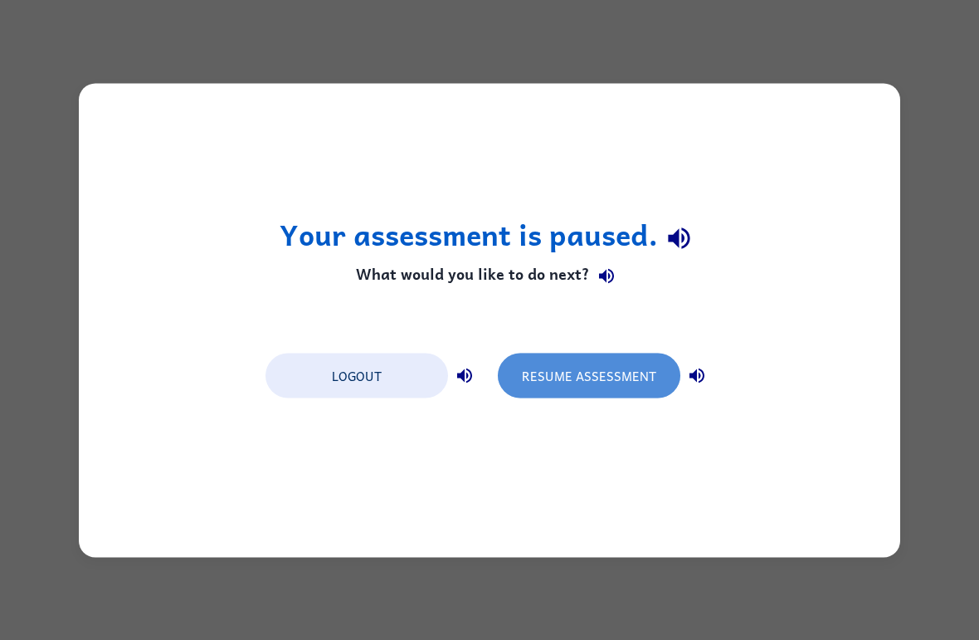
click at [642, 372] on button "Resume Assessment" at bounding box center [589, 375] width 183 height 45
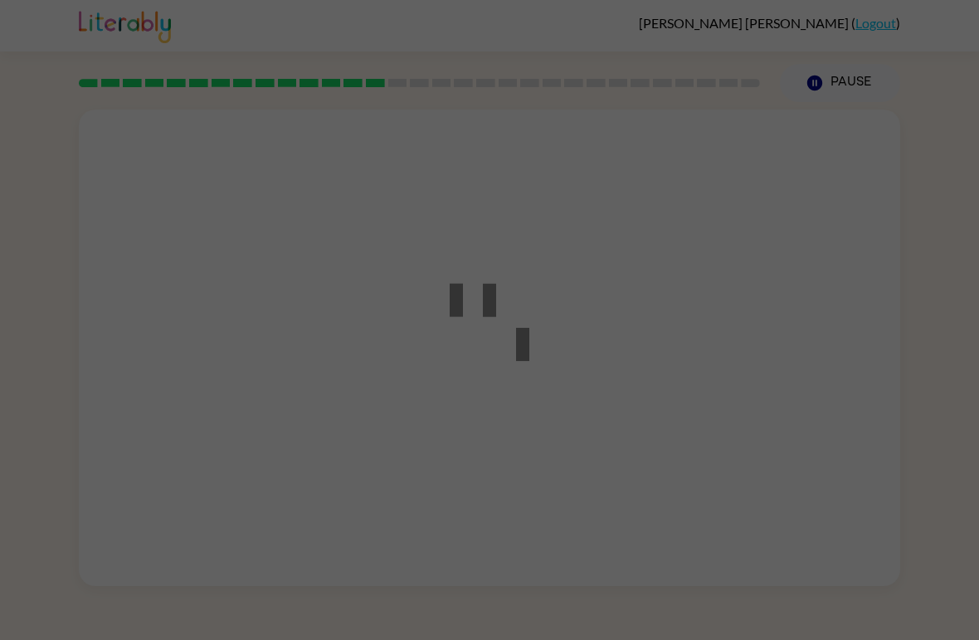
click at [842, 295] on div at bounding box center [489, 320] width 979 height 640
click at [774, 312] on div at bounding box center [489, 320] width 979 height 640
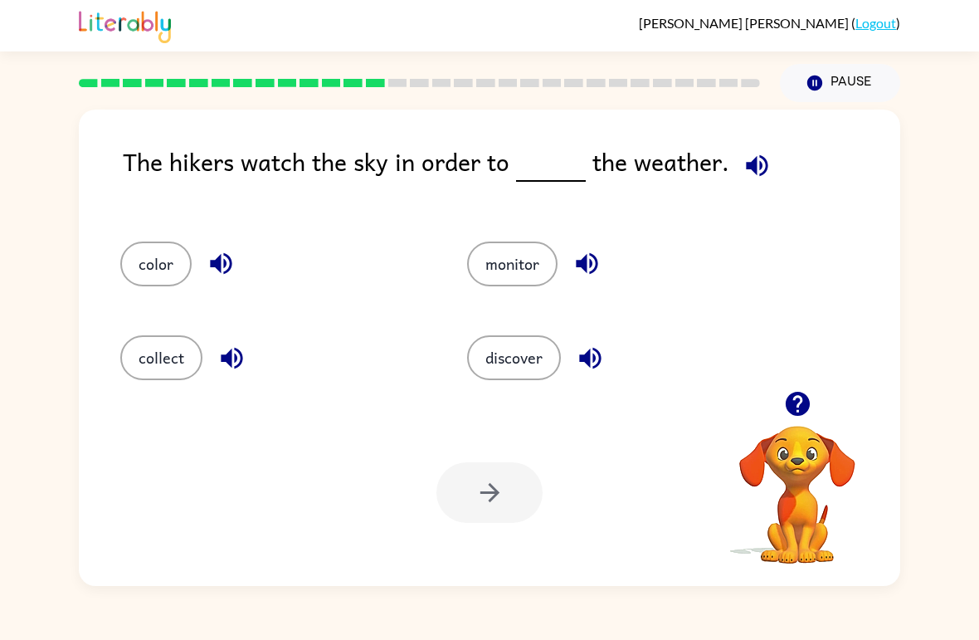
click at [749, 159] on icon "button" at bounding box center [757, 165] width 29 height 29
click at [757, 163] on icon "button" at bounding box center [757, 165] width 29 height 29
click at [746, 169] on icon "button" at bounding box center [757, 165] width 22 height 22
click at [750, 166] on icon "button" at bounding box center [757, 165] width 22 height 22
click at [178, 356] on button "collect" at bounding box center [161, 357] width 82 height 45
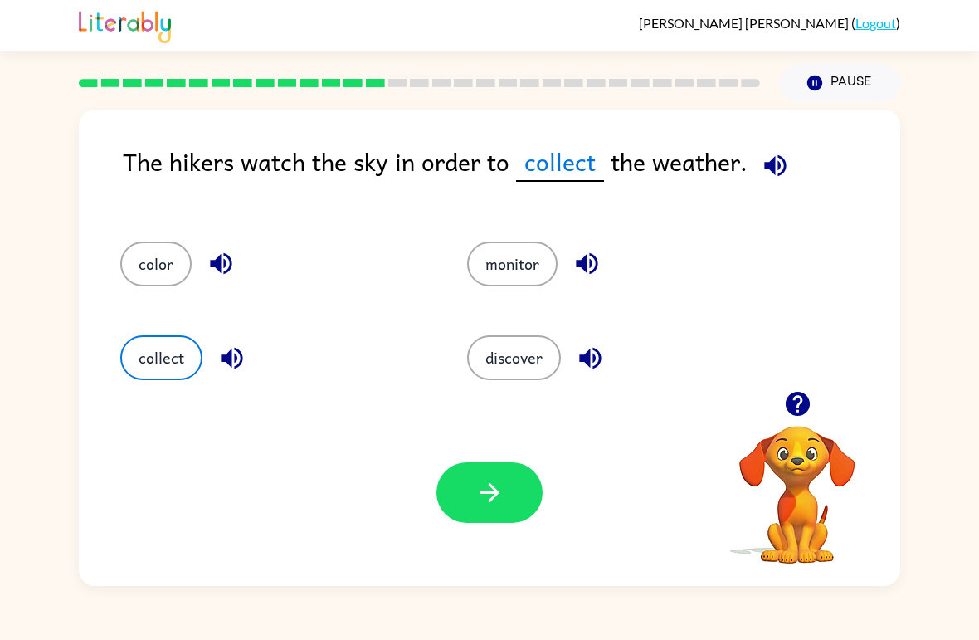
click at [589, 258] on icon "button" at bounding box center [587, 263] width 29 height 29
click at [499, 270] on button "monitor" at bounding box center [512, 264] width 90 height 45
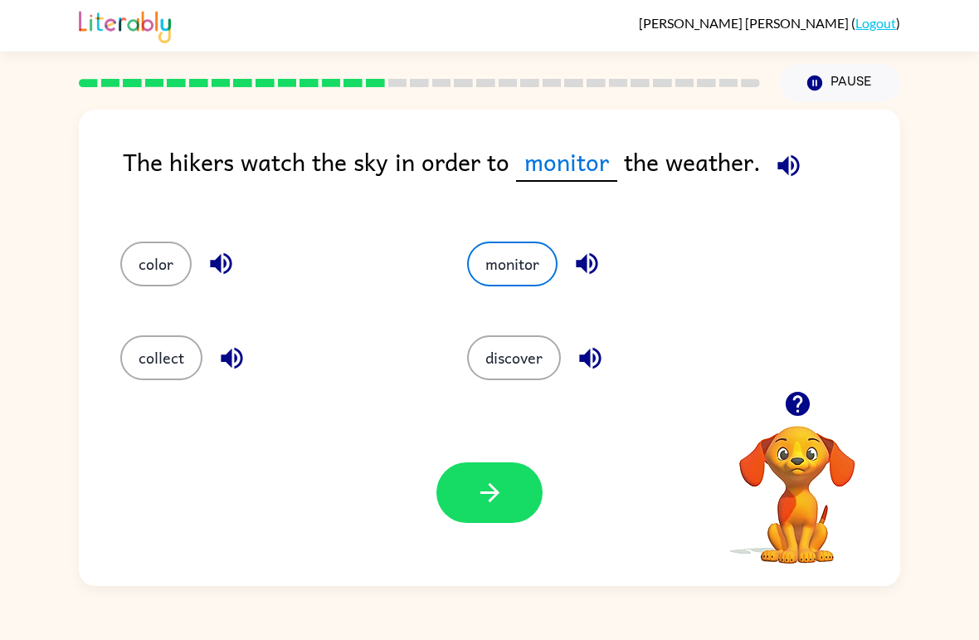
click at [505, 514] on button "button" at bounding box center [490, 492] width 106 height 61
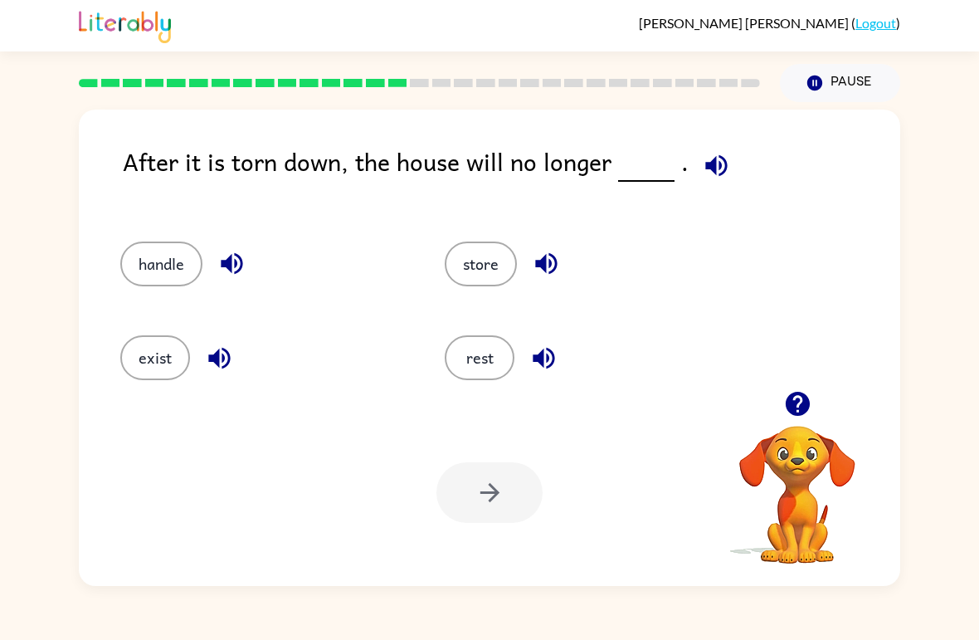
click at [706, 166] on icon "button" at bounding box center [716, 165] width 22 height 22
click at [564, 341] on div "rest" at bounding box center [588, 357] width 286 height 45
click at [564, 340] on div "rest" at bounding box center [588, 357] width 286 height 45
click at [227, 378] on button "button" at bounding box center [219, 358] width 42 height 42
click at [533, 373] on icon "button" at bounding box center [543, 358] width 29 height 29
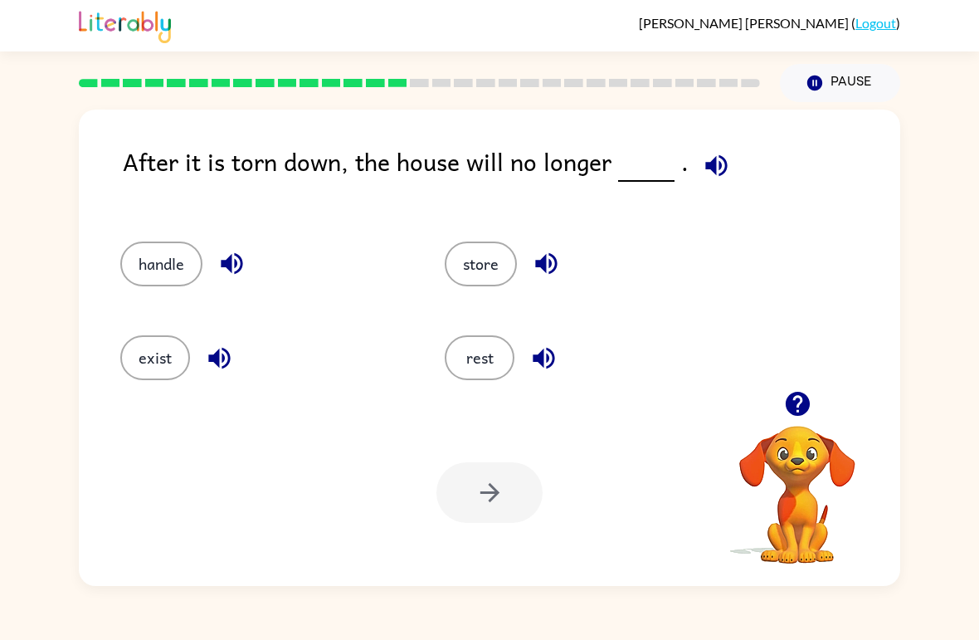
click at [237, 253] on icon "button" at bounding box center [231, 263] width 29 height 29
click at [551, 264] on icon "button" at bounding box center [546, 264] width 22 height 22
click at [460, 349] on button "rest" at bounding box center [480, 357] width 70 height 45
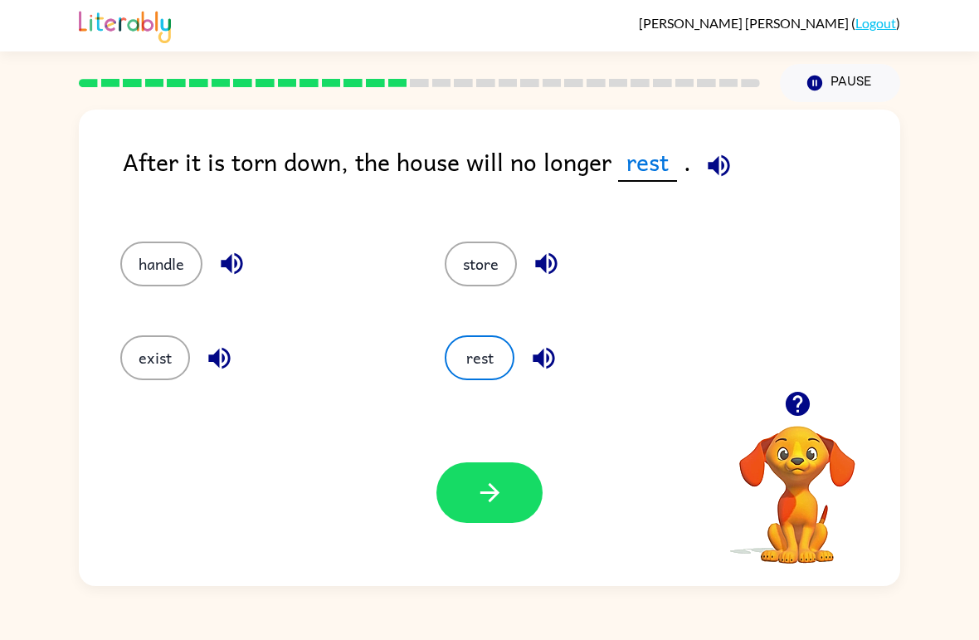
click at [155, 378] on button "exist" at bounding box center [155, 357] width 70 height 45
click at [516, 508] on button "button" at bounding box center [490, 492] width 106 height 61
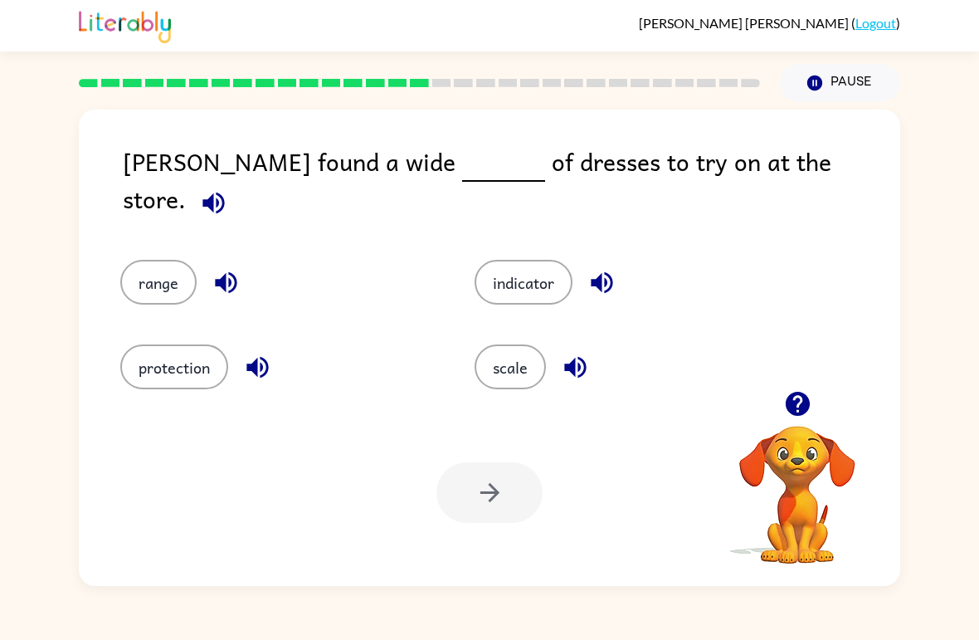
click at [224, 192] on icon "button" at bounding box center [213, 203] width 22 height 22
click at [238, 268] on icon "button" at bounding box center [226, 282] width 29 height 29
click at [277, 353] on button "button" at bounding box center [258, 367] width 42 height 42
click at [638, 260] on div "indicator" at bounding box center [633, 282] width 316 height 45
click at [609, 235] on div "indicator" at bounding box center [620, 270] width 354 height 85
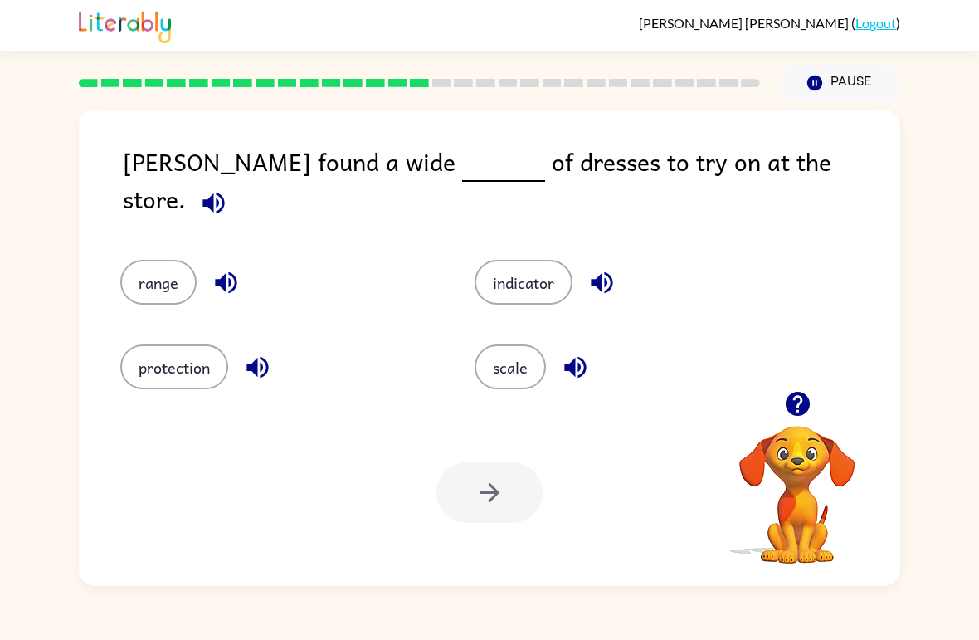
click at [608, 272] on icon "button" at bounding box center [602, 283] width 22 height 22
click at [590, 346] on button "button" at bounding box center [575, 367] width 42 height 42
click at [562, 273] on button "indicator" at bounding box center [524, 282] width 98 height 45
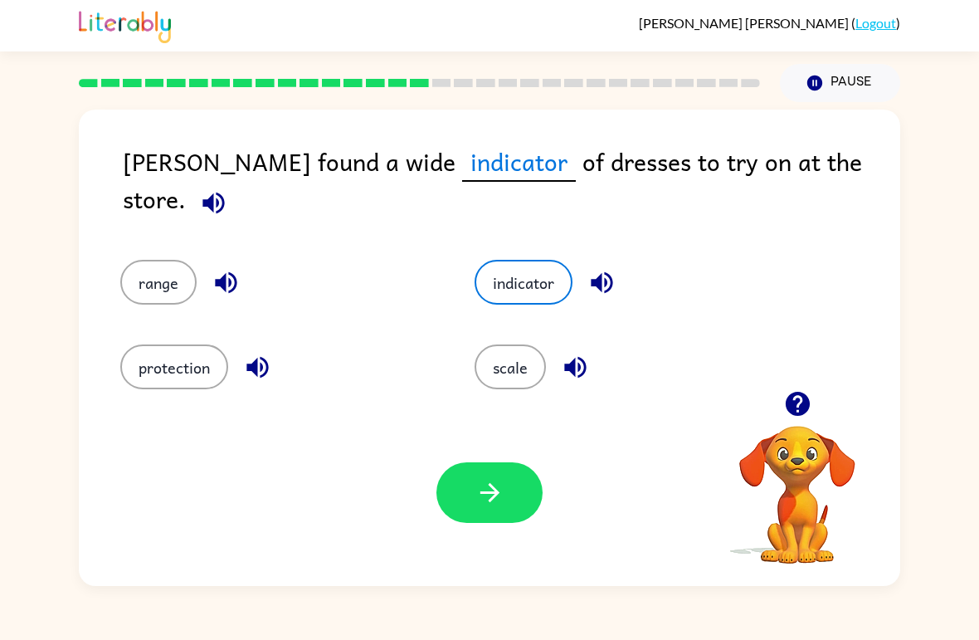
click at [617, 268] on icon "button" at bounding box center [602, 282] width 29 height 29
click at [536, 263] on button "indicator" at bounding box center [524, 282] width 98 height 45
click at [498, 489] on icon "button" at bounding box center [490, 492] width 29 height 29
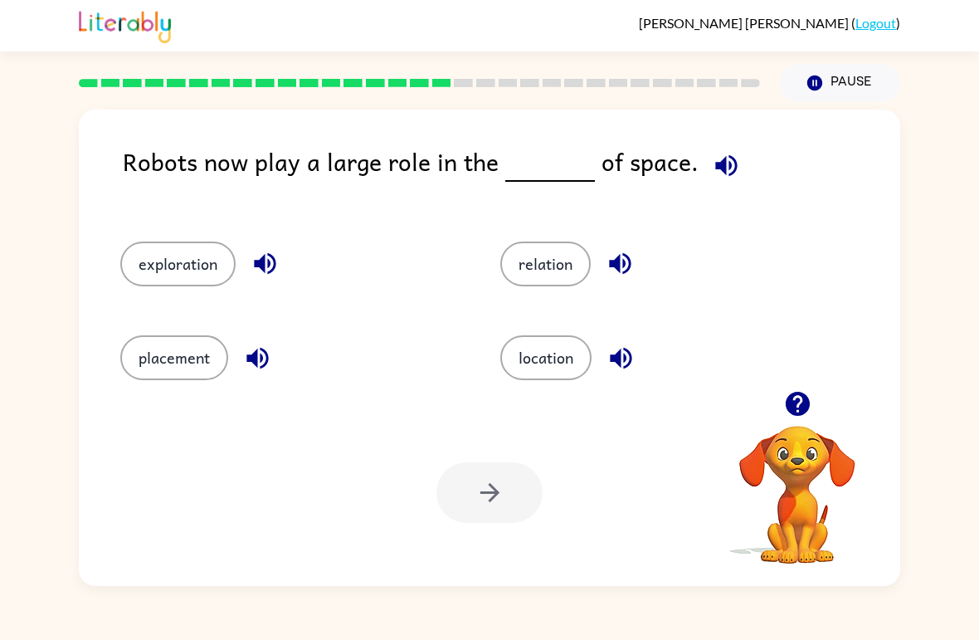
click at [736, 154] on span at bounding box center [723, 161] width 49 height 37
click at [715, 166] on icon "button" at bounding box center [726, 165] width 22 height 22
click at [549, 353] on button "location" at bounding box center [545, 357] width 91 height 45
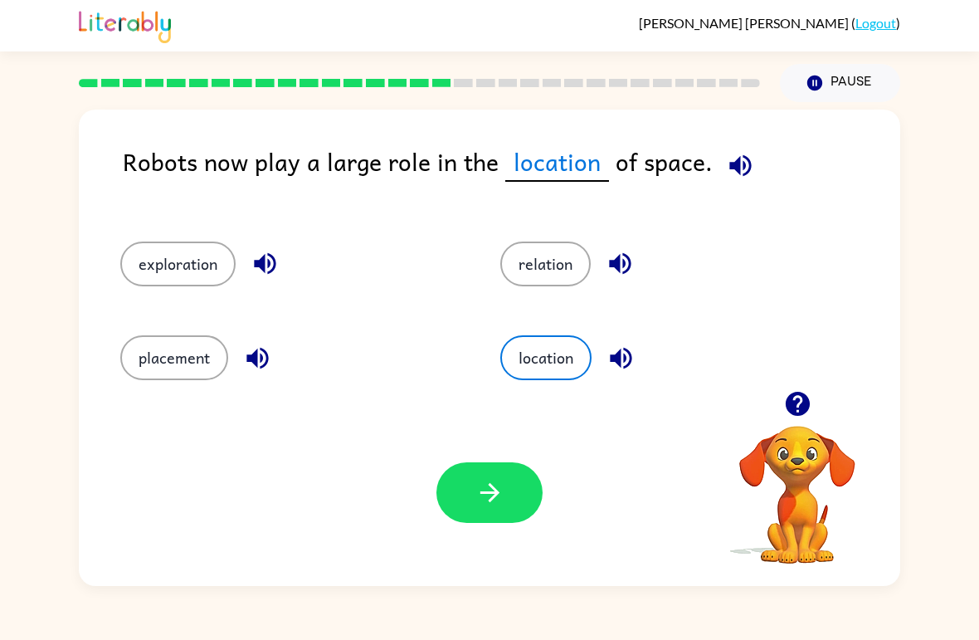
click at [642, 354] on button "button" at bounding box center [621, 358] width 42 height 42
click at [632, 361] on icon "button" at bounding box center [621, 358] width 22 height 22
click at [638, 352] on button "button" at bounding box center [621, 358] width 42 height 42
click at [512, 502] on button "button" at bounding box center [490, 492] width 106 height 61
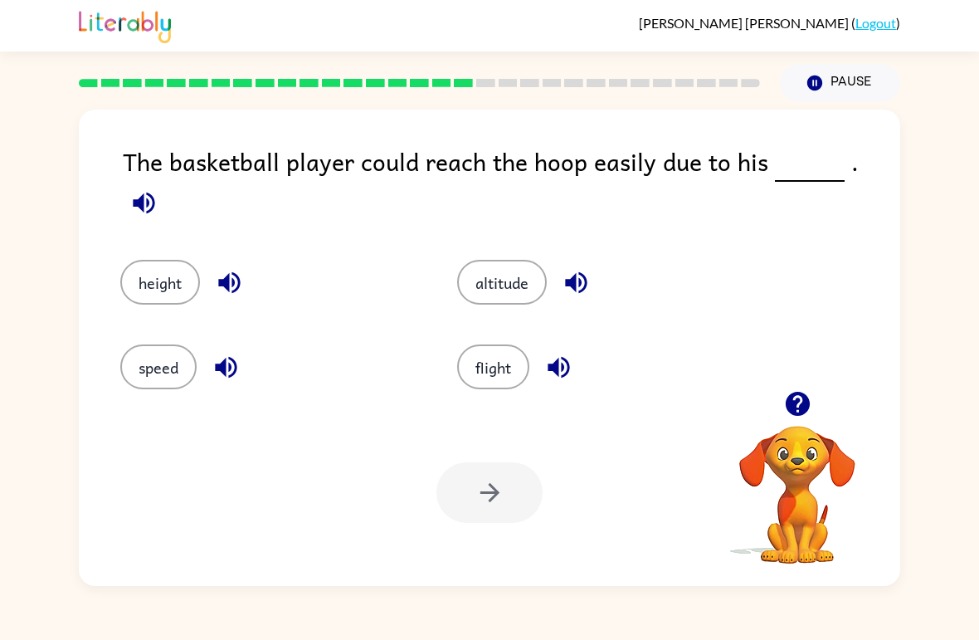
click at [165, 182] on button "button" at bounding box center [144, 203] width 42 height 42
click at [165, 183] on button "button" at bounding box center [144, 203] width 42 height 42
click at [154, 192] on icon "button" at bounding box center [144, 203] width 22 height 22
click at [593, 261] on button "button" at bounding box center [576, 282] width 42 height 42
click at [551, 368] on icon "button" at bounding box center [558, 367] width 29 height 29
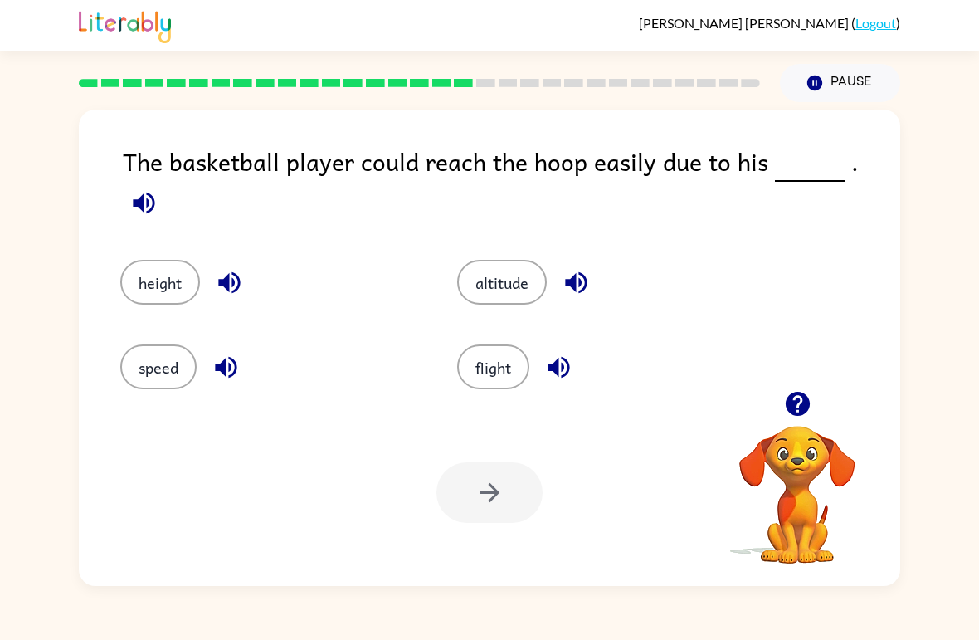
click at [231, 361] on icon "button" at bounding box center [226, 368] width 22 height 22
click at [228, 272] on icon "button" at bounding box center [229, 283] width 22 height 22
click at [164, 349] on button "speed" at bounding box center [158, 366] width 76 height 45
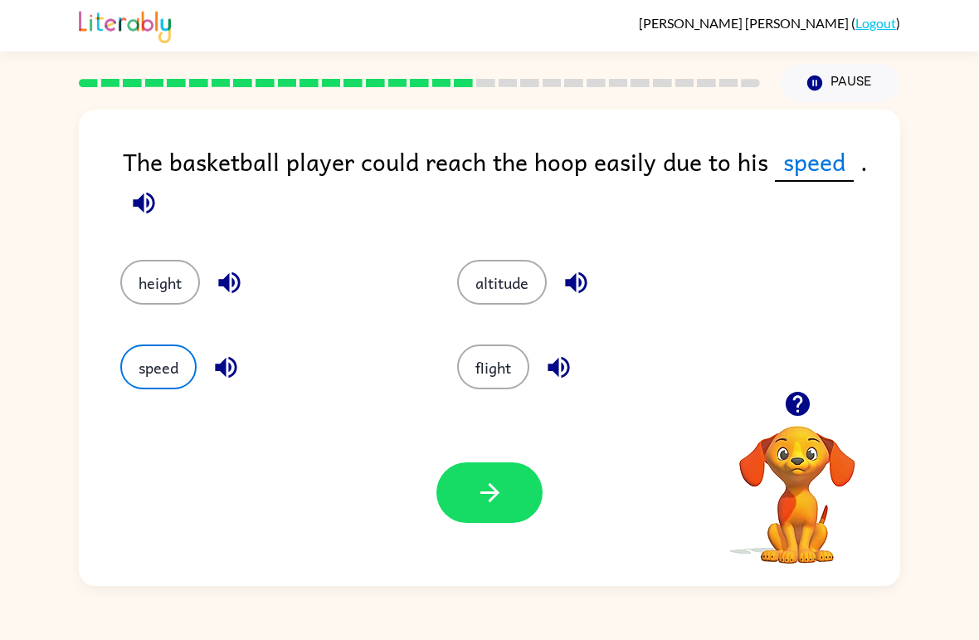
click at [494, 481] on icon "button" at bounding box center [490, 492] width 29 height 29
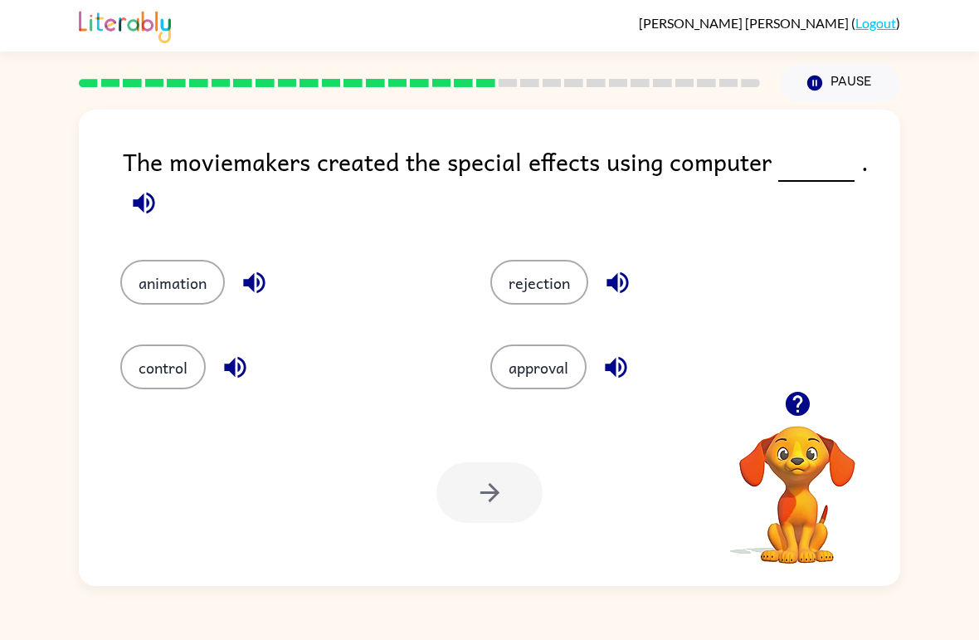
click at [146, 196] on icon "button" at bounding box center [143, 202] width 29 height 29
click at [141, 207] on icon "button" at bounding box center [144, 203] width 22 height 22
click at [136, 207] on icon "button" at bounding box center [144, 203] width 22 height 22
click at [142, 212] on icon "button" at bounding box center [144, 203] width 22 height 22
click at [161, 381] on button "control" at bounding box center [162, 366] width 85 height 45
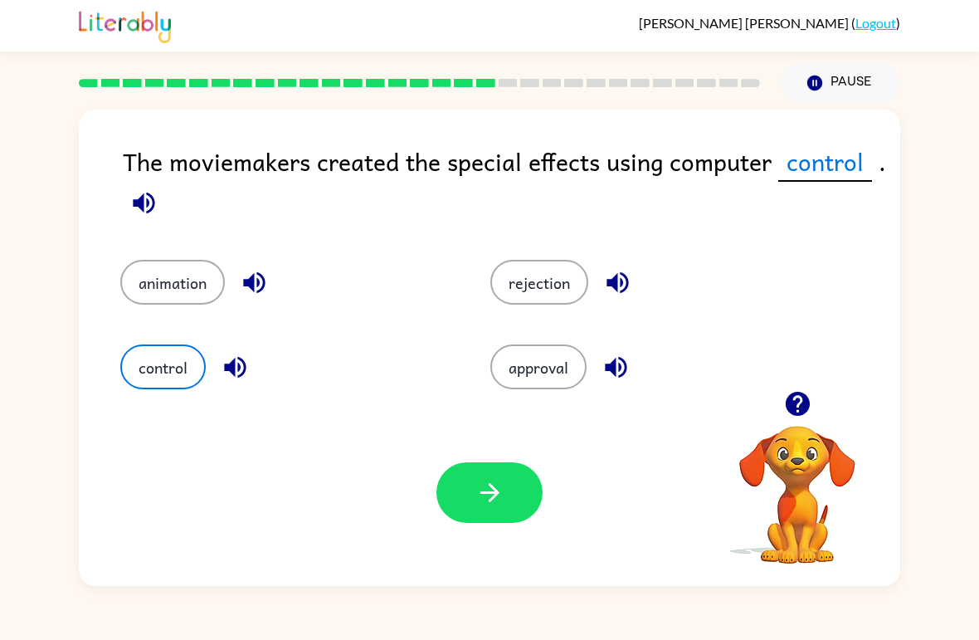
click at [472, 508] on button "button" at bounding box center [490, 492] width 106 height 61
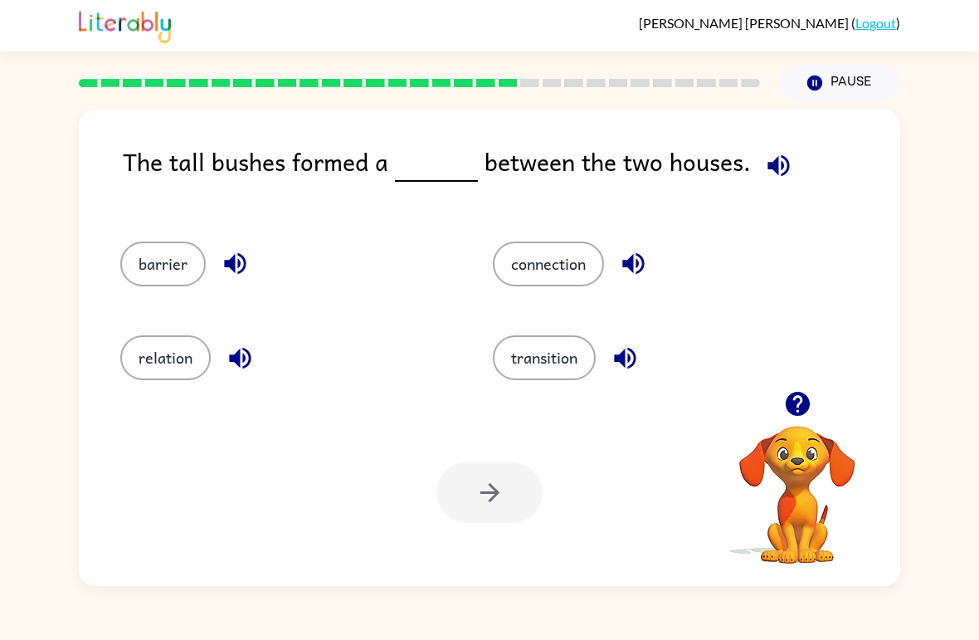
click at [779, 161] on icon "button" at bounding box center [779, 165] width 22 height 22
click at [620, 367] on icon "button" at bounding box center [625, 358] width 29 height 29
click at [642, 270] on icon "button" at bounding box center [633, 263] width 29 height 29
click at [226, 258] on icon "button" at bounding box center [235, 263] width 29 height 29
click at [222, 359] on button "button" at bounding box center [240, 358] width 42 height 42
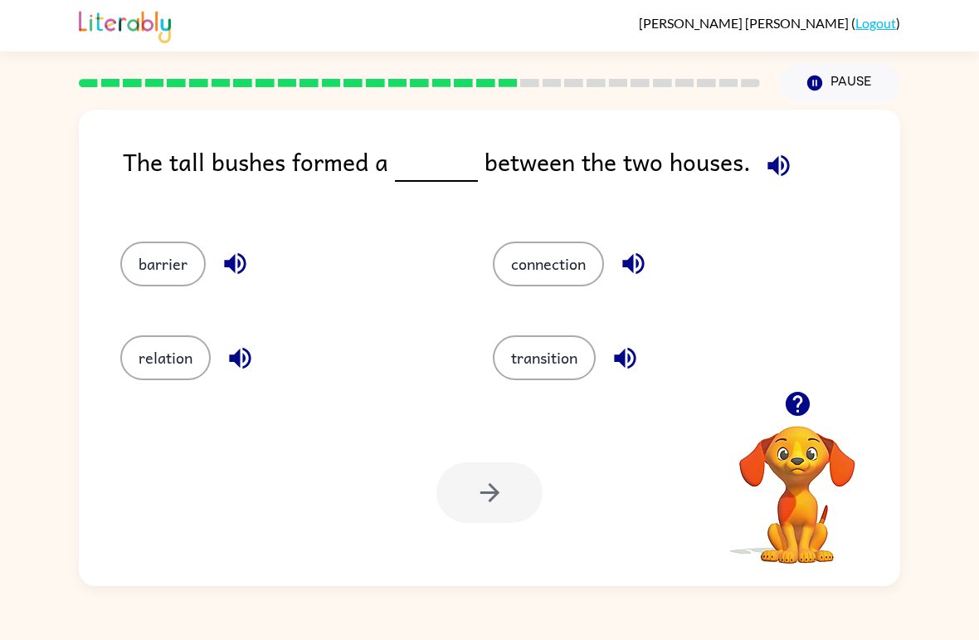
click at [520, 252] on button "connection" at bounding box center [548, 264] width 111 height 45
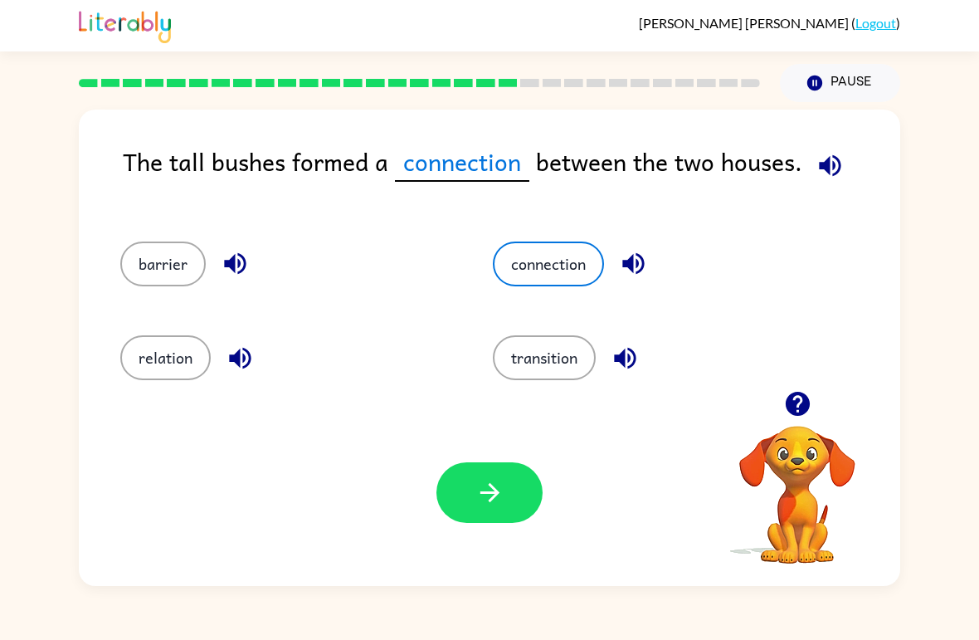
click at [451, 490] on button "button" at bounding box center [490, 492] width 106 height 61
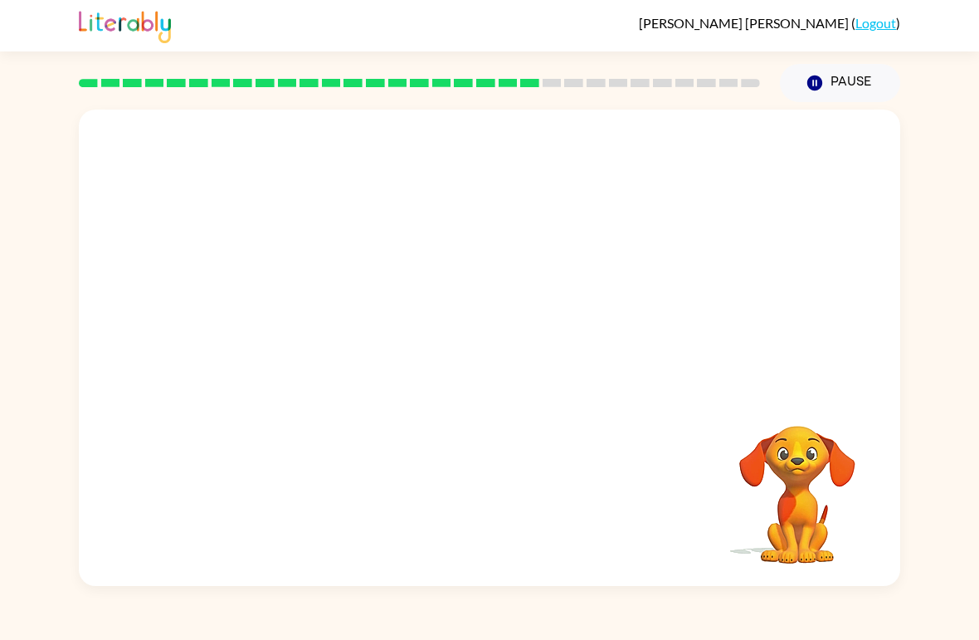
click at [331, 337] on video "Your browser must support playing .mp4 files to use Literably. Please try using…" at bounding box center [490, 250] width 822 height 281
click at [517, 356] on button "button" at bounding box center [490, 356] width 106 height 61
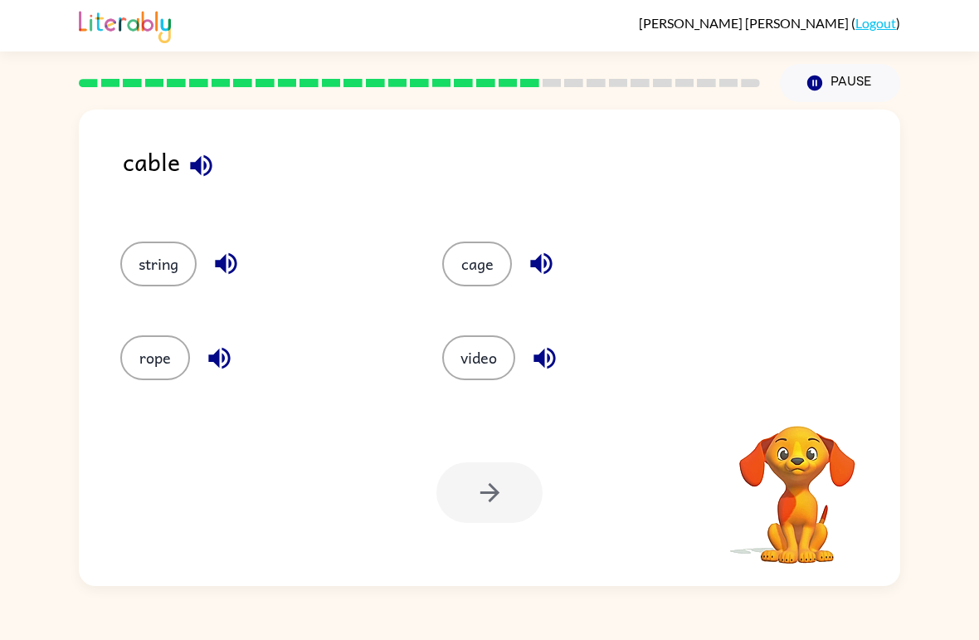
click at [198, 179] on icon "button" at bounding box center [201, 165] width 29 height 29
click at [214, 266] on icon "button" at bounding box center [226, 263] width 29 height 29
click at [216, 375] on button "button" at bounding box center [219, 358] width 42 height 42
click at [227, 273] on icon "button" at bounding box center [226, 264] width 22 height 22
click at [124, 253] on button "string" at bounding box center [158, 264] width 76 height 45
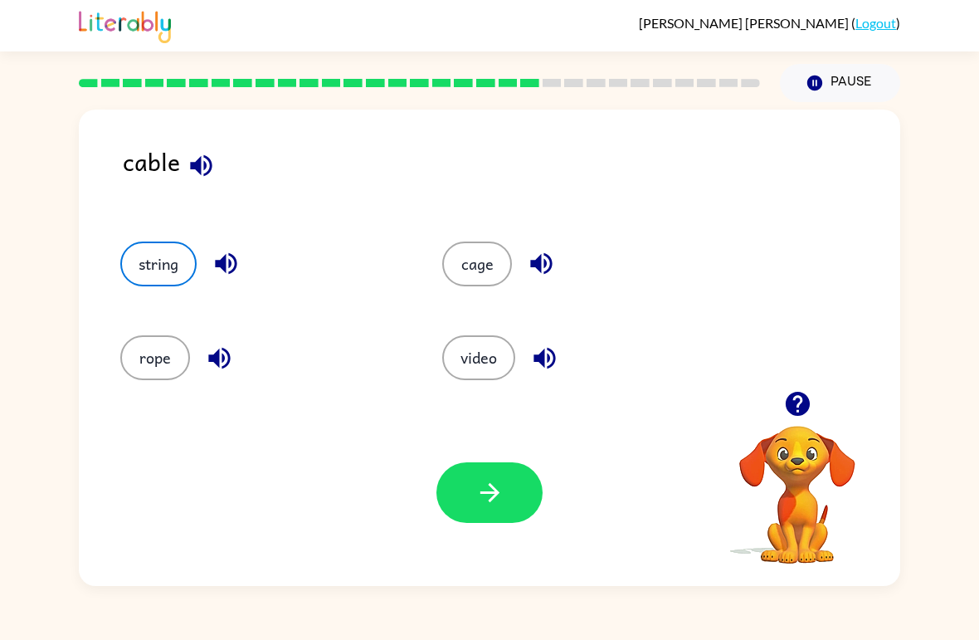
click at [470, 442] on div "Your browser must support playing .mp4 files to use Literably. Please try using…" at bounding box center [490, 492] width 822 height 187
click at [495, 483] on icon "button" at bounding box center [490, 492] width 29 height 29
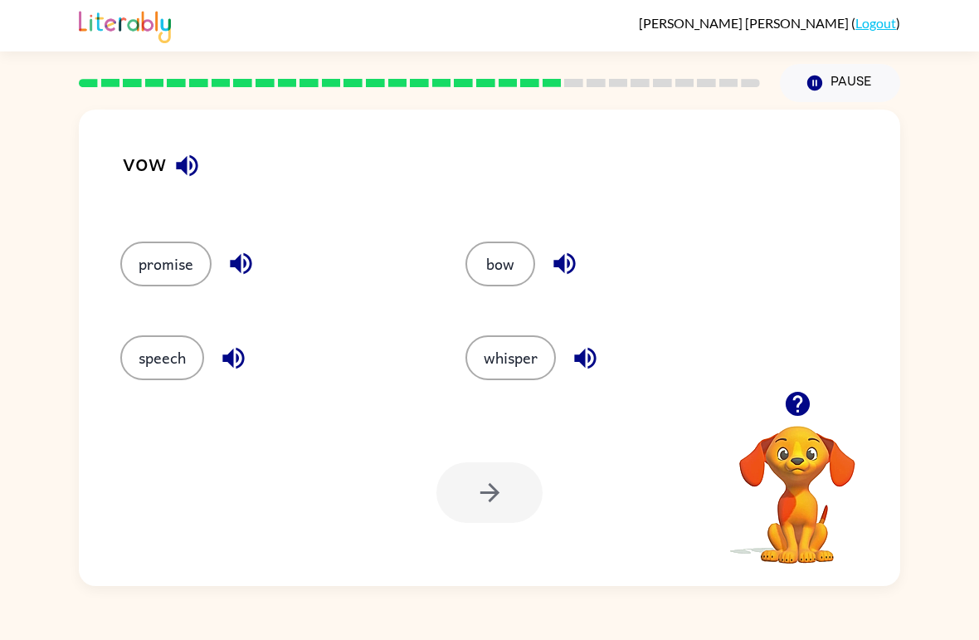
click at [186, 173] on icon "button" at bounding box center [187, 165] width 22 height 22
click at [245, 281] on button "button" at bounding box center [241, 263] width 42 height 42
click at [232, 357] on icon "button" at bounding box center [233, 358] width 22 height 22
click at [566, 266] on icon "button" at bounding box center [564, 263] width 29 height 29
click at [237, 262] on icon "button" at bounding box center [241, 264] width 22 height 22
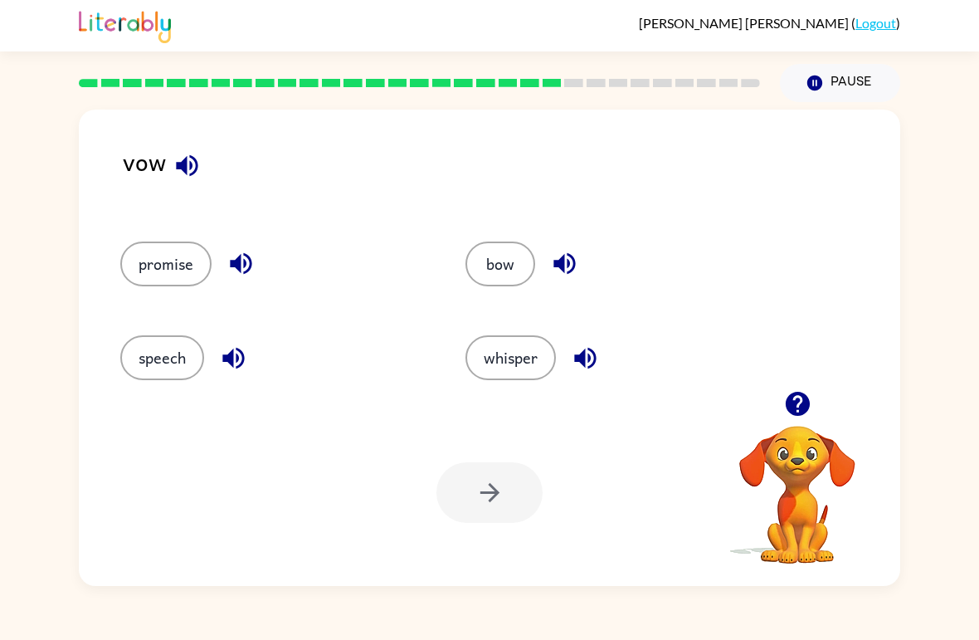
click at [176, 178] on icon "button" at bounding box center [187, 165] width 29 height 29
click at [586, 389] on div "whisper" at bounding box center [606, 351] width 345 height 94
click at [570, 352] on button "button" at bounding box center [585, 358] width 42 height 42
click at [538, 363] on button "whisper" at bounding box center [511, 357] width 90 height 45
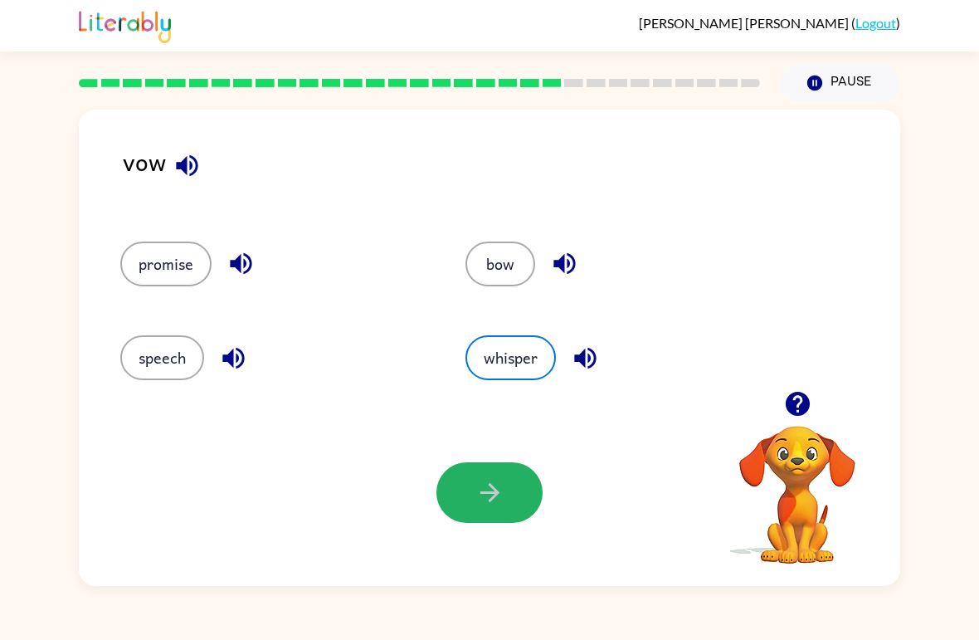
click at [502, 522] on button "button" at bounding box center [490, 492] width 106 height 61
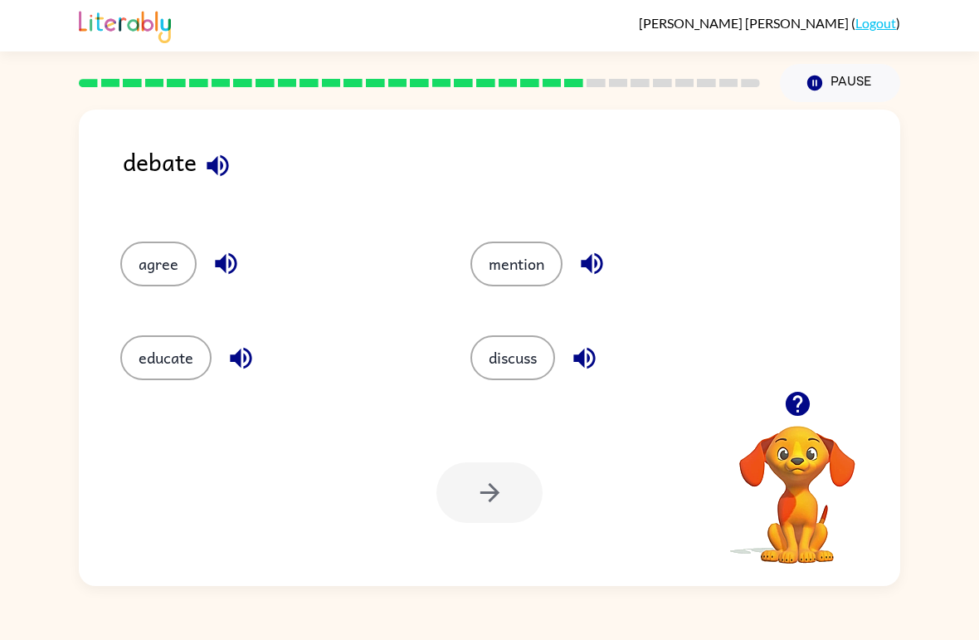
click at [505, 537] on div "Your browser must support playing .mp4 files to use Literably. Please try using…" at bounding box center [490, 492] width 822 height 187
click at [214, 167] on icon "button" at bounding box center [218, 165] width 22 height 22
click at [244, 246] on div "agree" at bounding box center [276, 264] width 312 height 45
click at [243, 245] on div "agree" at bounding box center [276, 264] width 312 height 45
click at [227, 272] on icon "button" at bounding box center [226, 263] width 29 height 29
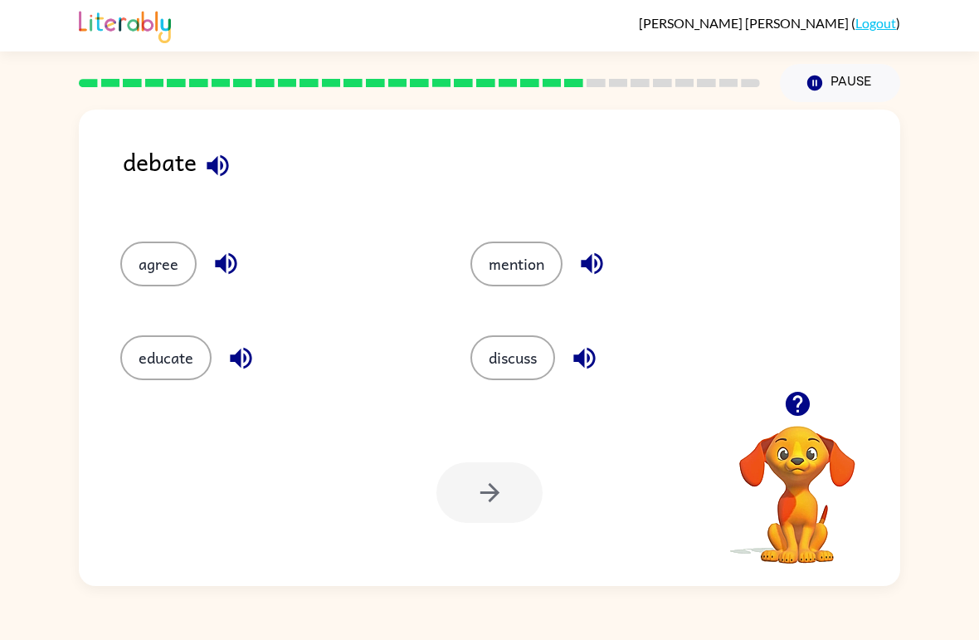
click at [256, 345] on icon "button" at bounding box center [241, 358] width 29 height 29
click at [579, 252] on icon "button" at bounding box center [592, 263] width 29 height 29
click at [595, 323] on div "discuss" at bounding box center [614, 351] width 350 height 94
click at [603, 361] on button "button" at bounding box center [585, 358] width 42 height 42
click at [223, 170] on icon "button" at bounding box center [217, 165] width 29 height 29
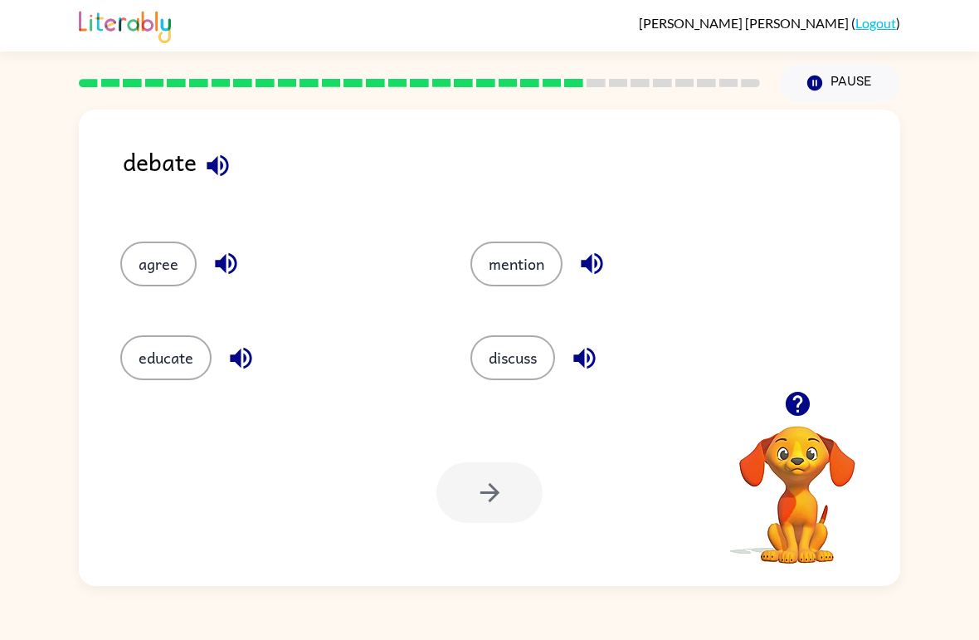
click at [573, 357] on icon "button" at bounding box center [584, 358] width 29 height 29
click at [533, 380] on button "discuss" at bounding box center [513, 357] width 85 height 45
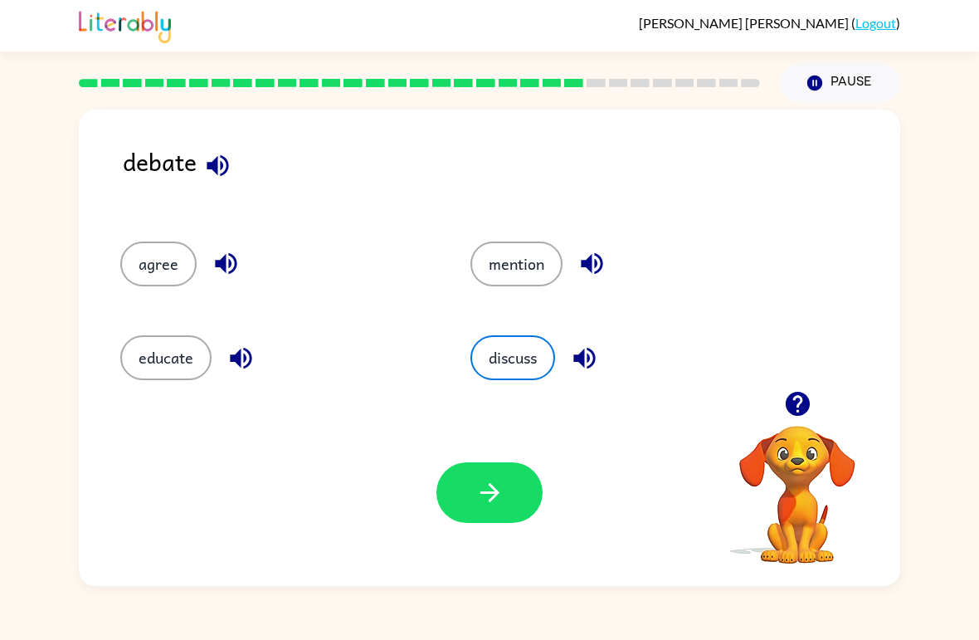
click at [510, 494] on button "button" at bounding box center [490, 492] width 106 height 61
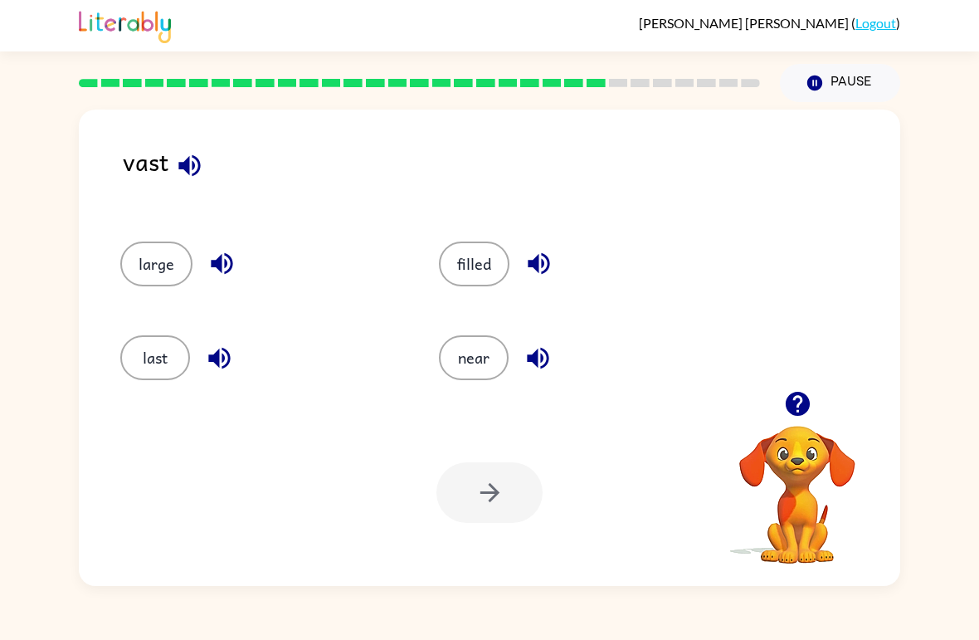
click at [171, 168] on button "button" at bounding box center [189, 165] width 42 height 42
click at [220, 266] on icon "button" at bounding box center [222, 264] width 22 height 22
click at [208, 354] on icon "button" at bounding box center [219, 358] width 29 height 29
click at [162, 354] on button "last" at bounding box center [155, 357] width 70 height 45
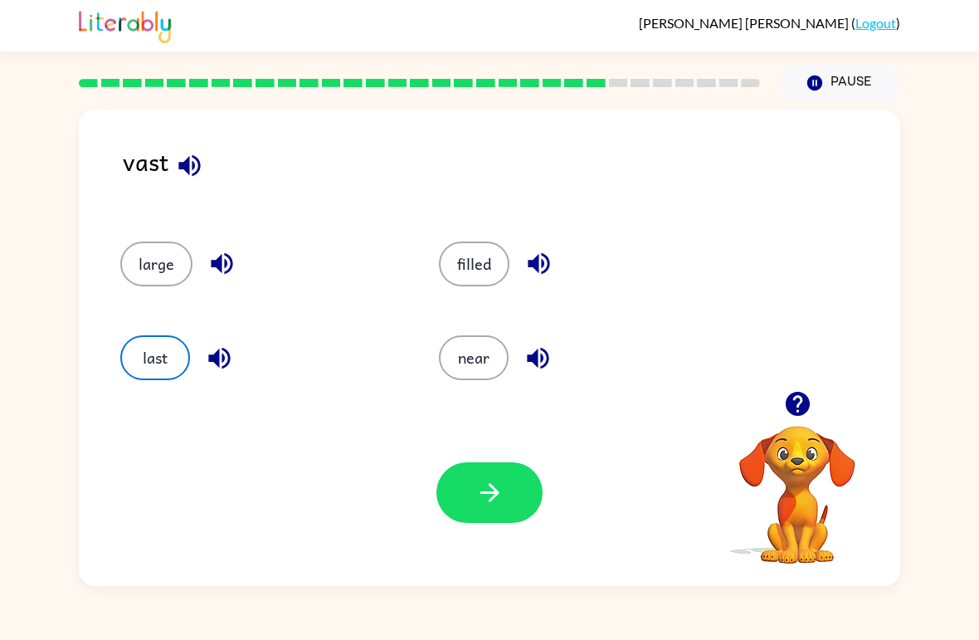
click at [459, 492] on button "button" at bounding box center [490, 492] width 106 height 61
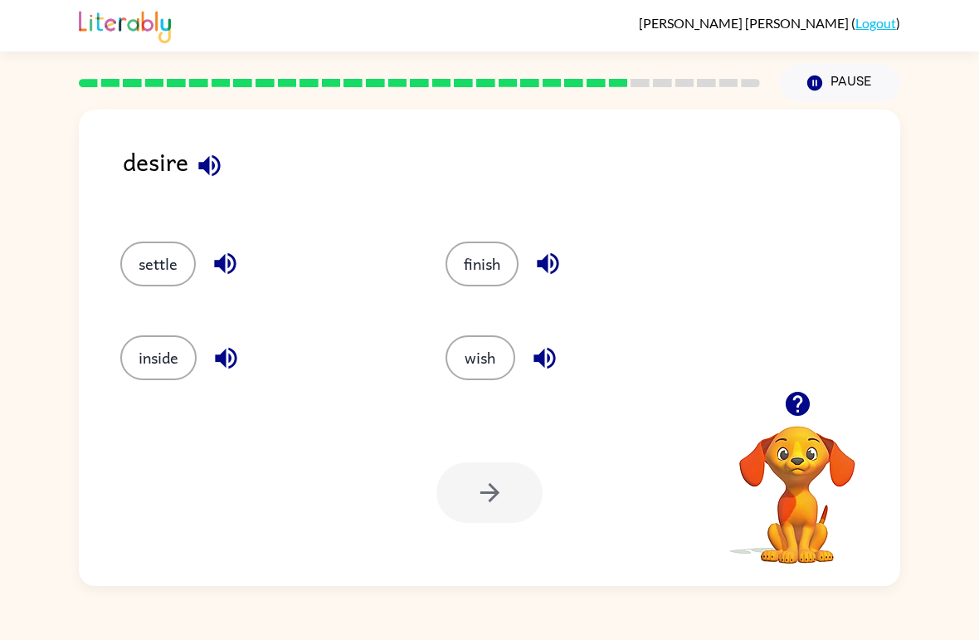
click at [213, 185] on button "button" at bounding box center [209, 165] width 42 height 42
click at [227, 276] on icon "button" at bounding box center [225, 263] width 29 height 29
click at [193, 159] on button "button" at bounding box center [209, 165] width 42 height 42
click at [220, 356] on icon "button" at bounding box center [226, 358] width 22 height 22
click at [550, 240] on div "finish" at bounding box center [576, 257] width 325 height 94
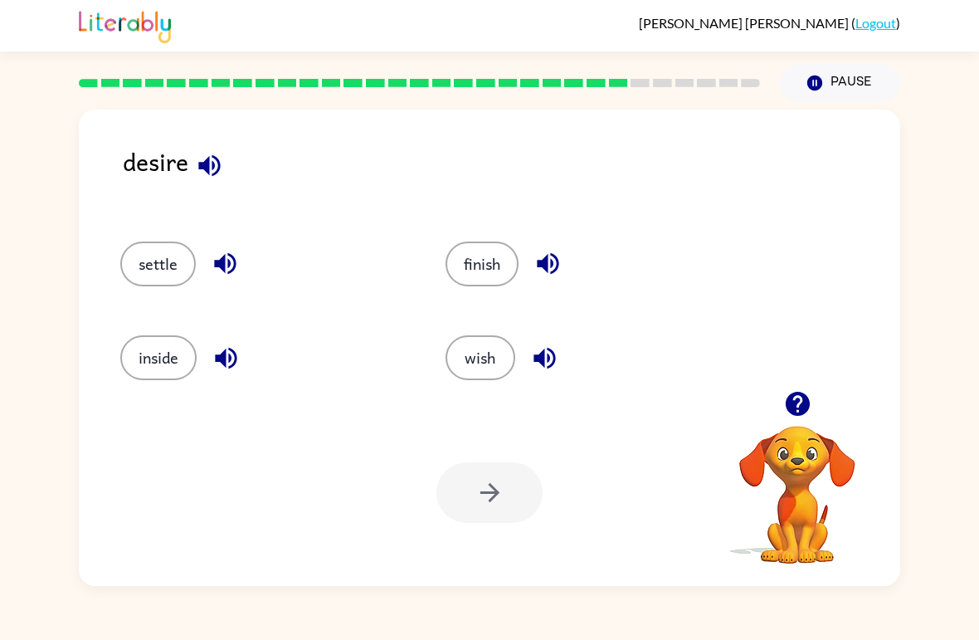
click at [529, 267] on button "button" at bounding box center [548, 263] width 42 height 42
click at [561, 355] on button "button" at bounding box center [545, 358] width 42 height 42
click at [217, 207] on div "desire" at bounding box center [512, 176] width 778 height 66
click at [230, 278] on icon "button" at bounding box center [225, 263] width 29 height 29
click at [558, 370] on icon "button" at bounding box center [544, 358] width 29 height 29
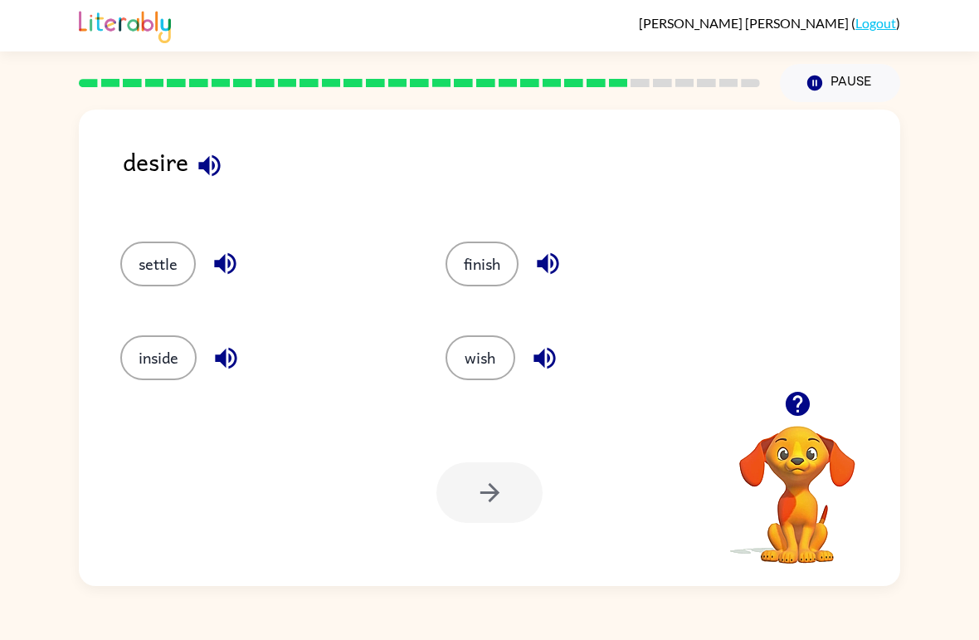
click at [500, 355] on button "wish" at bounding box center [481, 357] width 70 height 45
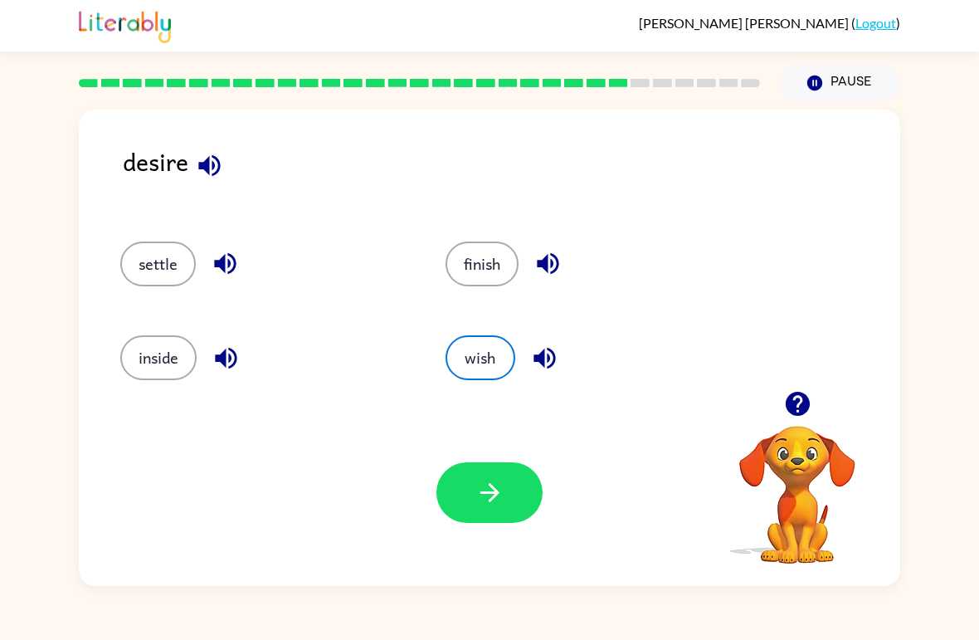
click at [500, 495] on icon "button" at bounding box center [490, 492] width 29 height 29
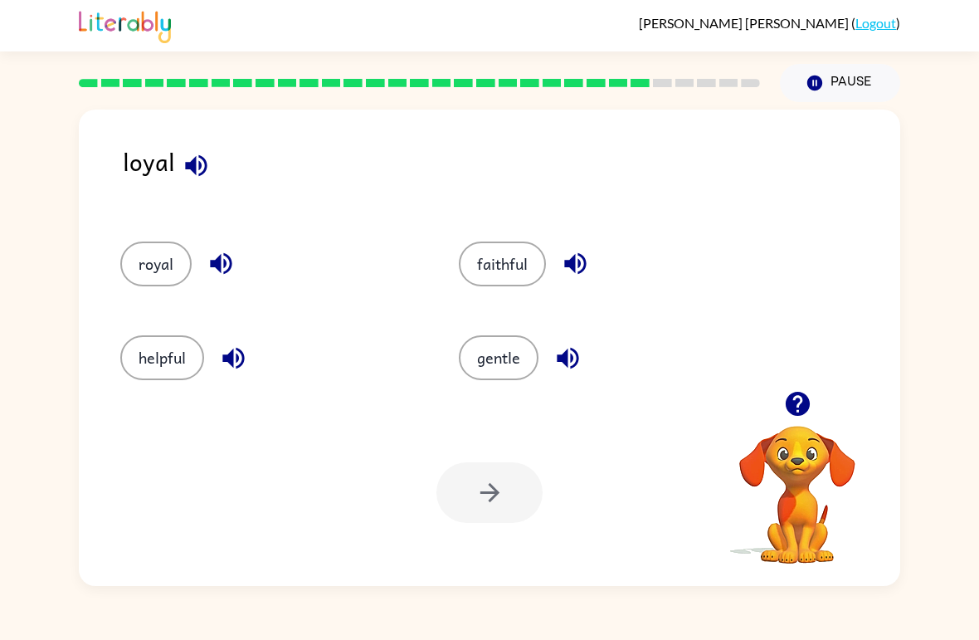
click at [210, 170] on button "button" at bounding box center [196, 165] width 42 height 42
click at [209, 277] on icon "button" at bounding box center [221, 263] width 29 height 29
click at [169, 260] on button "royal" at bounding box center [155, 264] width 71 height 45
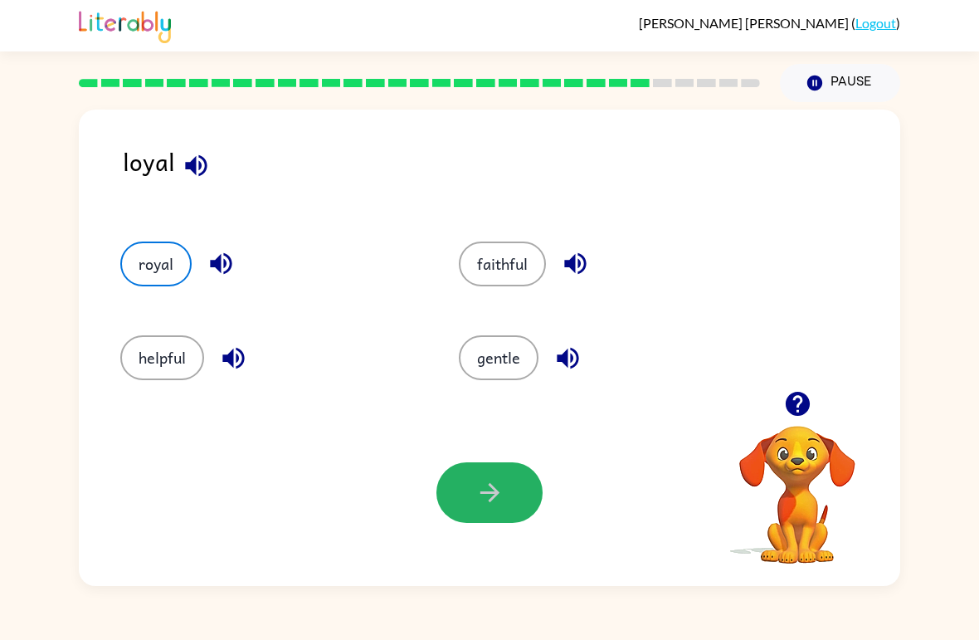
click at [491, 482] on icon "button" at bounding box center [490, 492] width 29 height 29
click at [491, 482] on div at bounding box center [490, 492] width 106 height 61
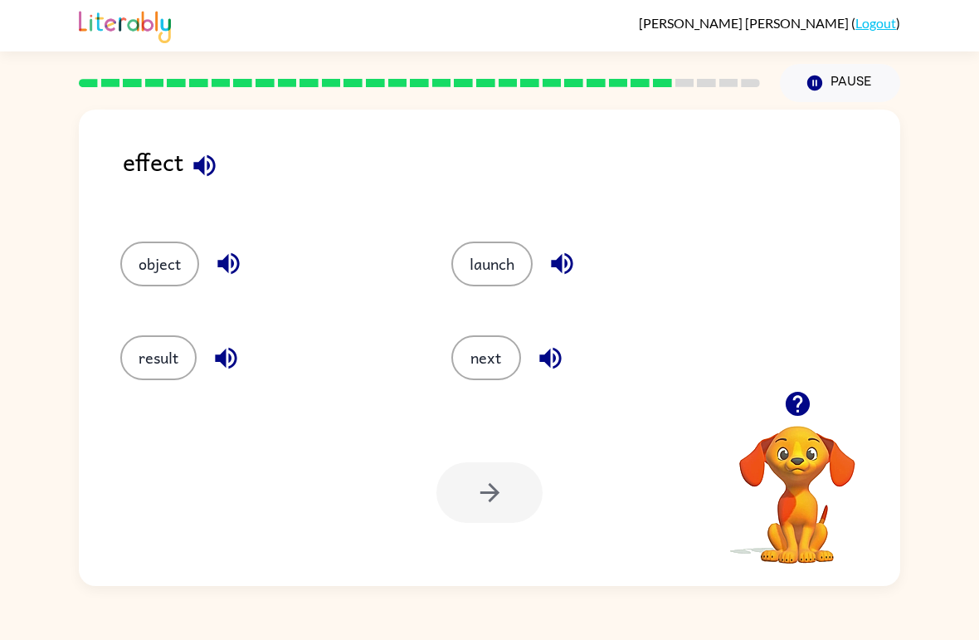
click at [194, 154] on icon "button" at bounding box center [204, 165] width 29 height 29
click at [242, 276] on icon "button" at bounding box center [228, 263] width 29 height 29
click at [245, 251] on button "button" at bounding box center [228, 263] width 42 height 42
click at [222, 261] on icon "button" at bounding box center [228, 264] width 22 height 22
click at [232, 357] on icon "button" at bounding box center [226, 358] width 29 height 29
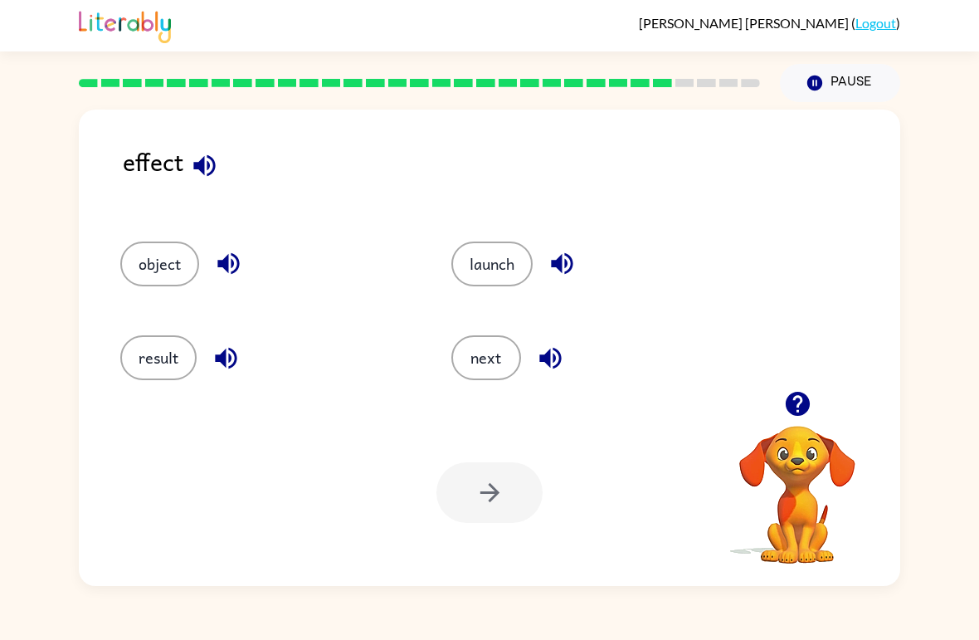
click at [165, 361] on button "result" at bounding box center [158, 357] width 76 height 45
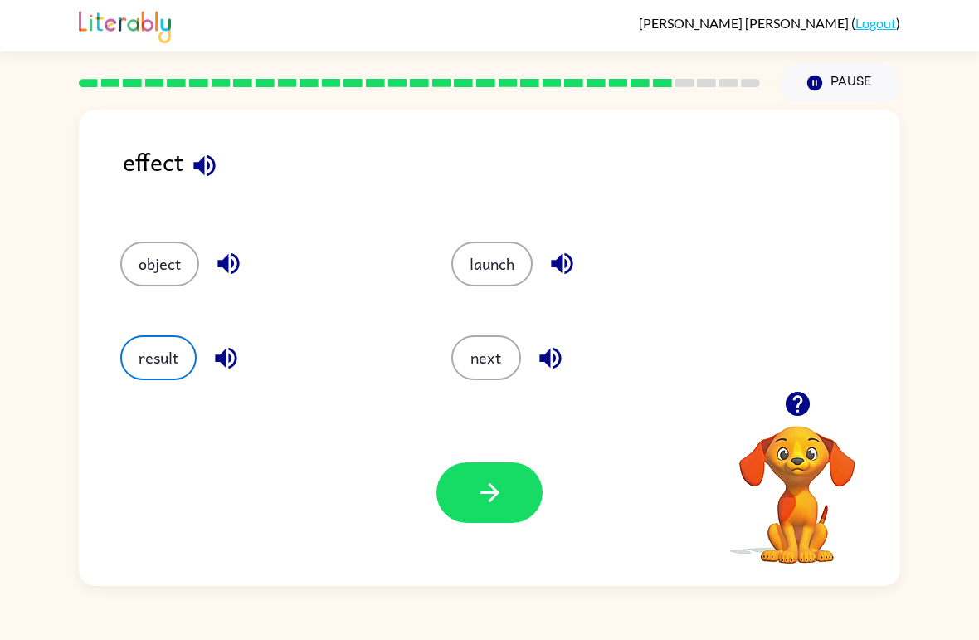
click at [493, 508] on button "button" at bounding box center [490, 492] width 106 height 61
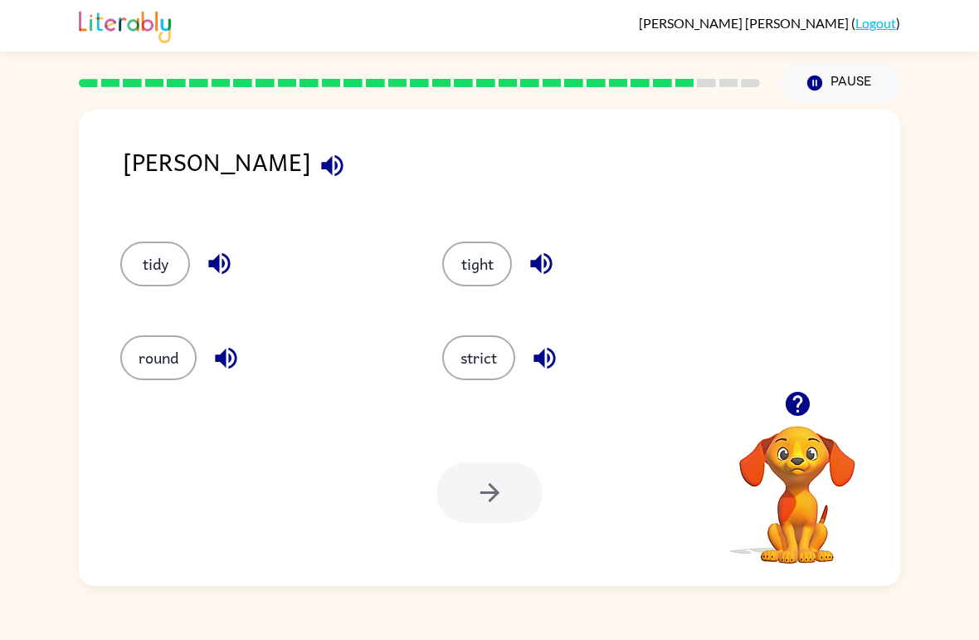
click at [318, 171] on icon "button" at bounding box center [332, 165] width 29 height 29
click at [222, 274] on icon "button" at bounding box center [219, 264] width 22 height 22
click at [311, 165] on button "button" at bounding box center [332, 165] width 42 height 42
click at [217, 258] on icon "button" at bounding box center [219, 264] width 22 height 22
click at [220, 347] on icon "button" at bounding box center [226, 358] width 29 height 29
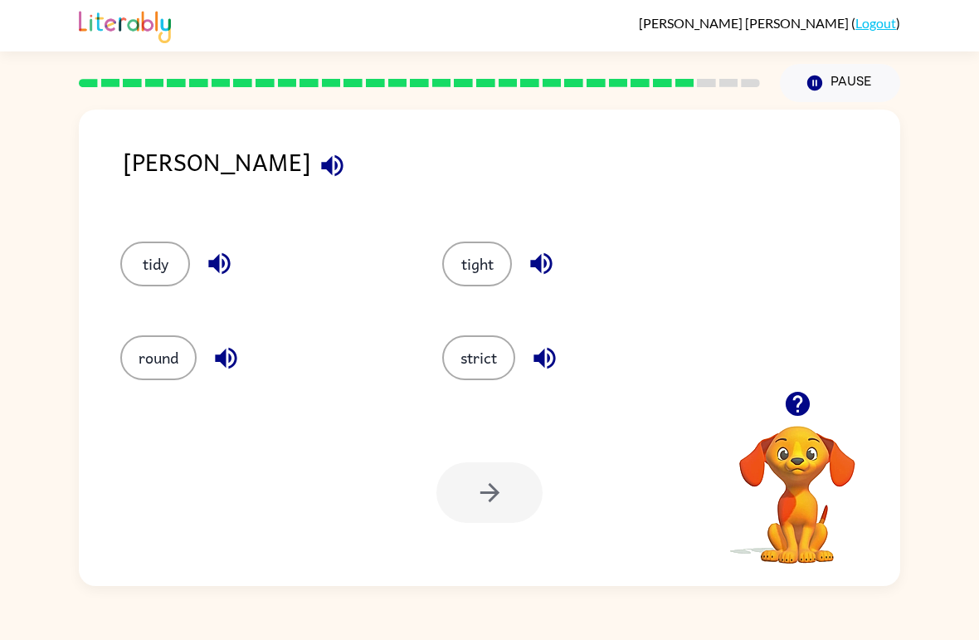
click at [476, 261] on button "tight" at bounding box center [477, 264] width 70 height 45
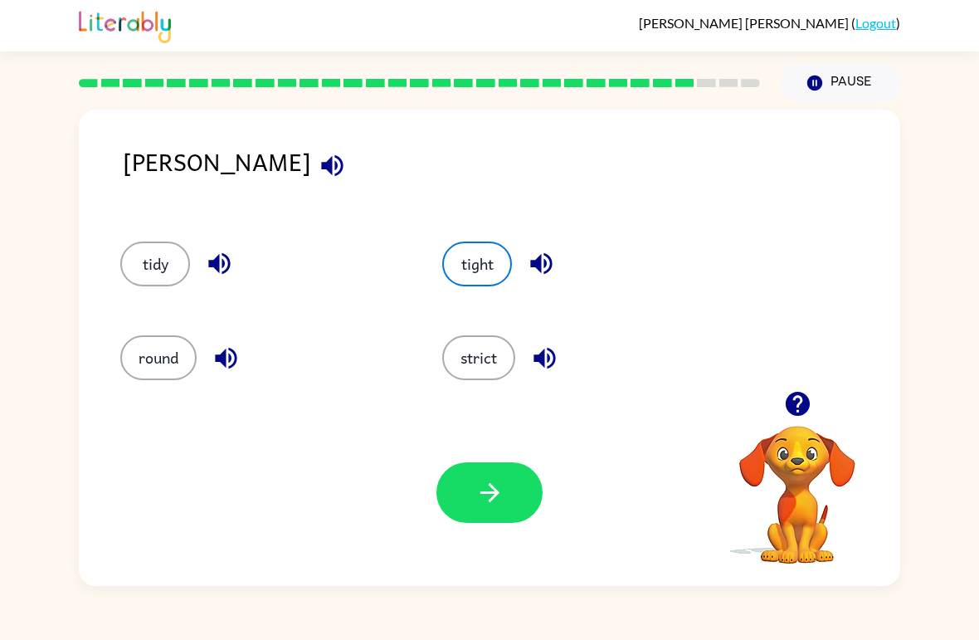
click at [459, 354] on button "strict" at bounding box center [478, 357] width 73 height 45
click at [539, 339] on button "button" at bounding box center [545, 358] width 42 height 42
click at [486, 487] on icon "button" at bounding box center [490, 492] width 29 height 29
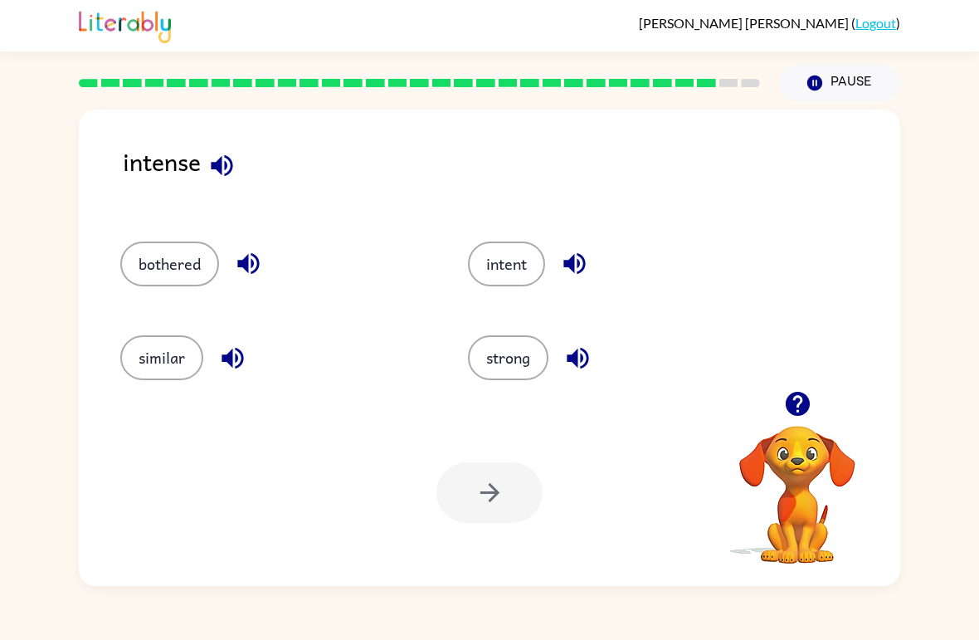
click at [232, 173] on icon "button" at bounding box center [221, 165] width 29 height 29
click at [215, 277] on button "bothered" at bounding box center [169, 264] width 99 height 45
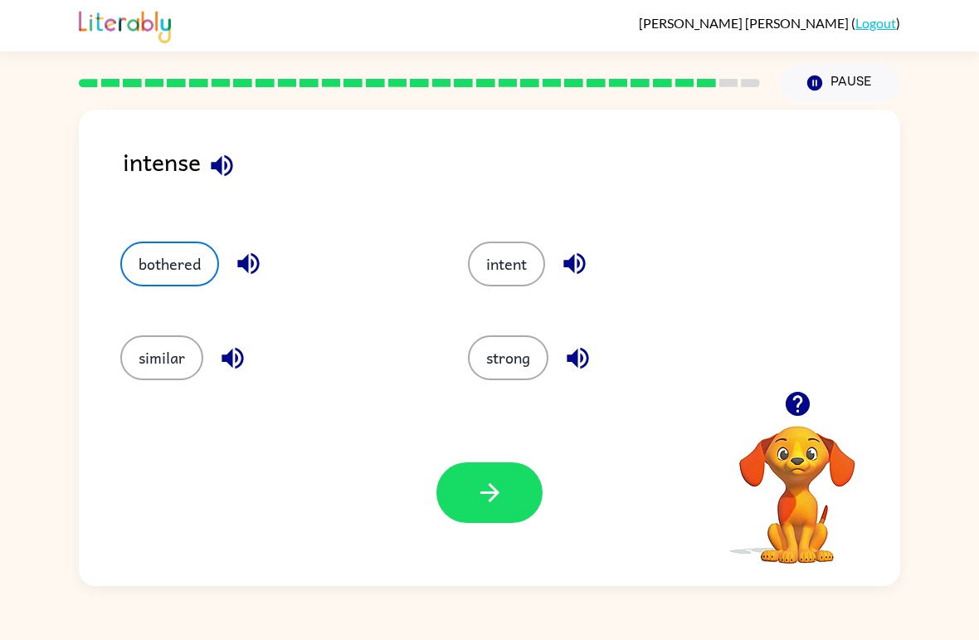
click at [221, 283] on div "bothered" at bounding box center [275, 264] width 310 height 45
click at [256, 261] on icon "button" at bounding box center [248, 263] width 29 height 29
click at [234, 371] on icon "button" at bounding box center [232, 358] width 29 height 29
click at [582, 267] on icon "button" at bounding box center [574, 263] width 29 height 29
click at [583, 355] on icon "button" at bounding box center [578, 358] width 22 height 22
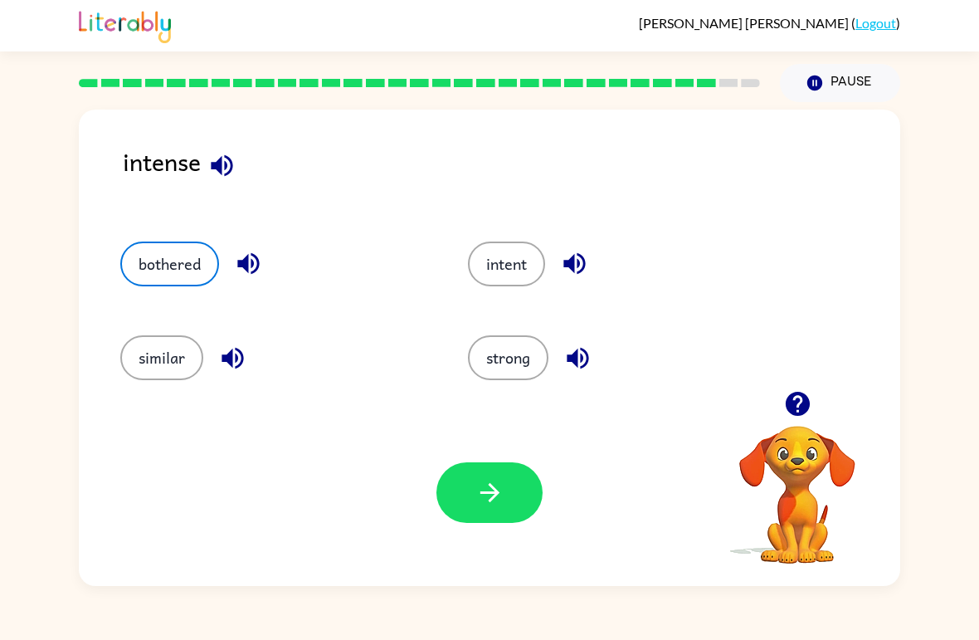
click at [528, 262] on button "intent" at bounding box center [506, 264] width 77 height 45
click at [498, 463] on button "button" at bounding box center [490, 492] width 106 height 61
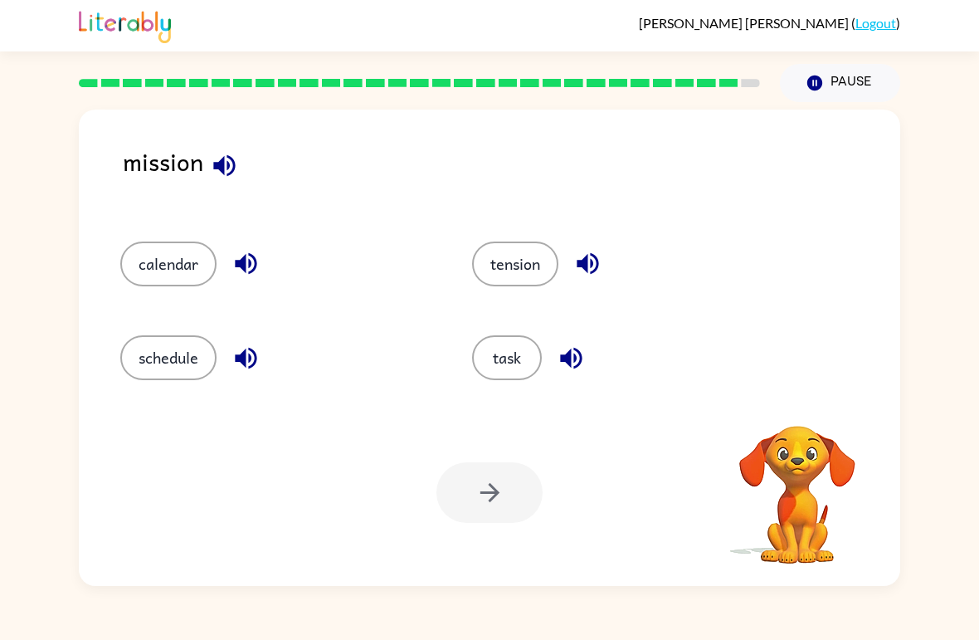
click at [219, 178] on icon "button" at bounding box center [224, 165] width 29 height 29
click at [246, 265] on icon "button" at bounding box center [246, 264] width 22 height 22
click at [237, 354] on icon "button" at bounding box center [246, 358] width 29 height 29
click at [592, 262] on icon "button" at bounding box center [587, 263] width 29 height 29
click at [584, 357] on icon "button" at bounding box center [571, 358] width 29 height 29
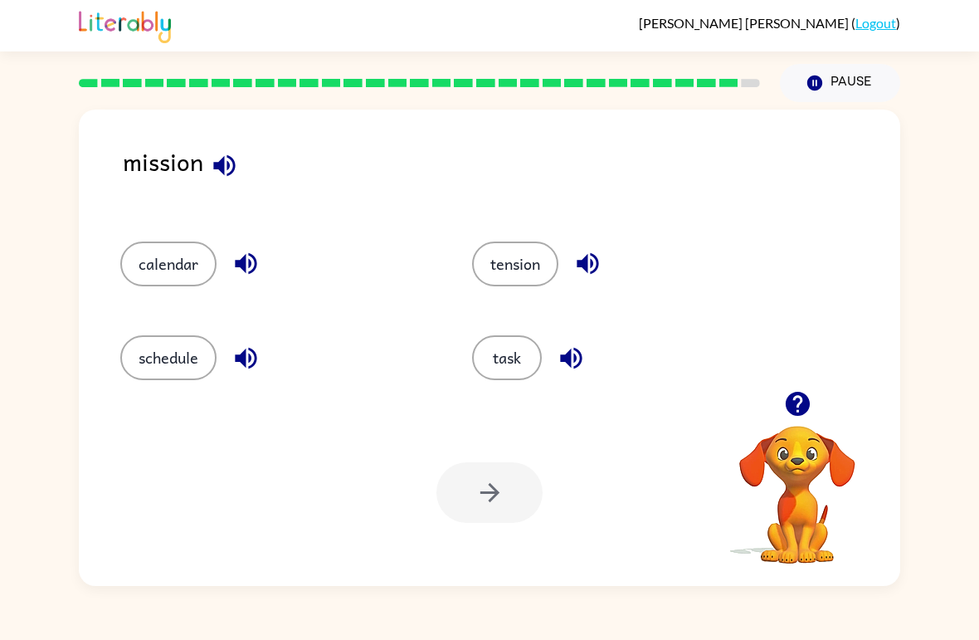
click at [7, 263] on div "mission calendar tension schedule task Your browser must support playing .mp4 f…" at bounding box center [489, 344] width 979 height 484
click at [515, 361] on button "task" at bounding box center [507, 357] width 70 height 45
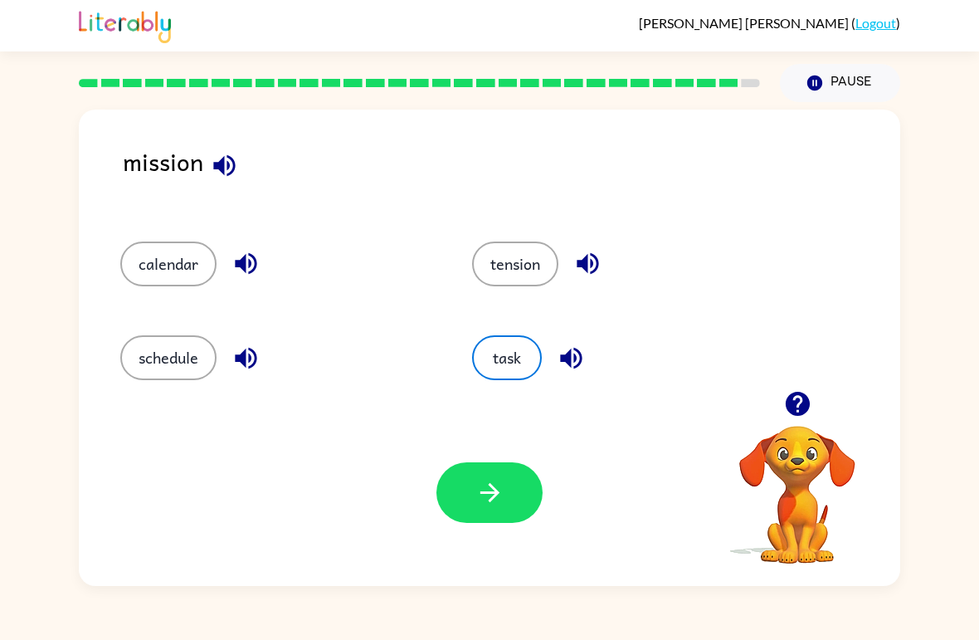
click at [500, 467] on button "button" at bounding box center [490, 492] width 106 height 61
